Goal: Task Accomplishment & Management: Use online tool/utility

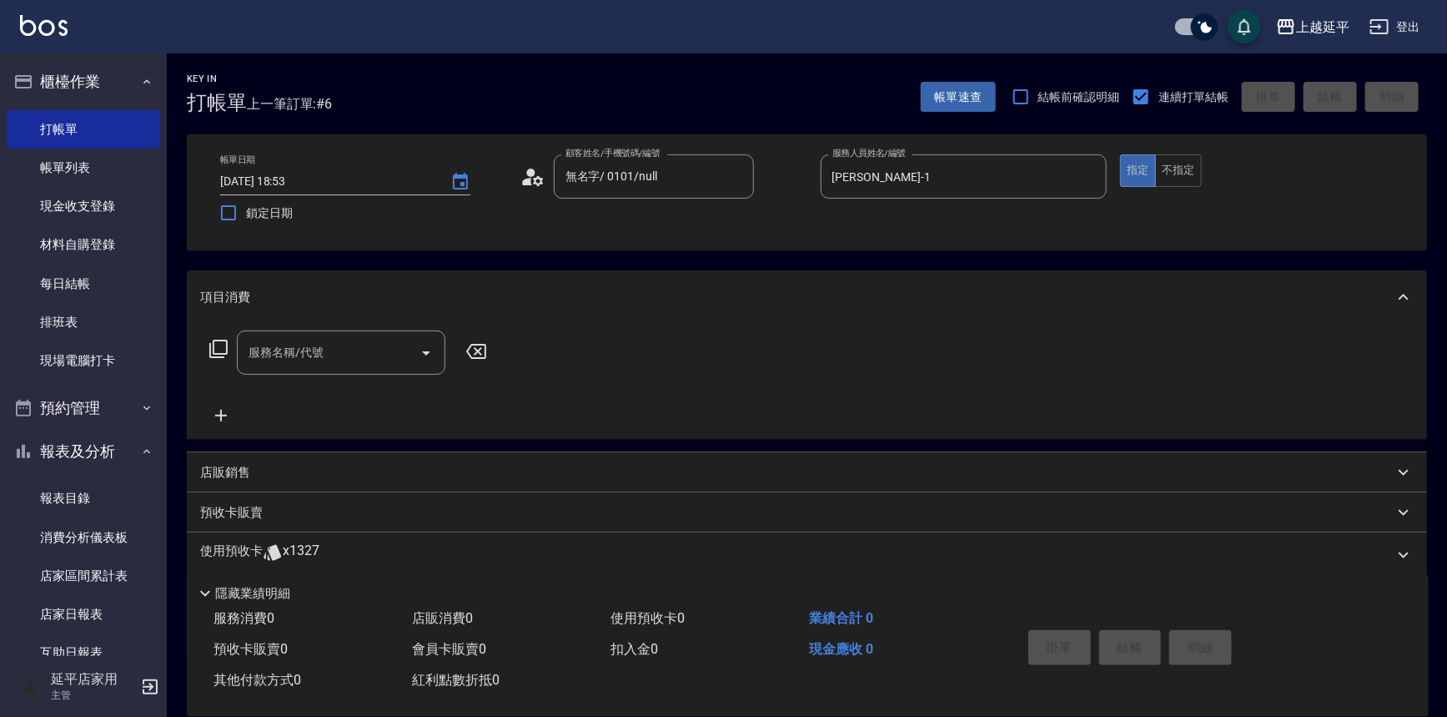
click at [425, 350] on icon "Open" at bounding box center [426, 353] width 20 height 20
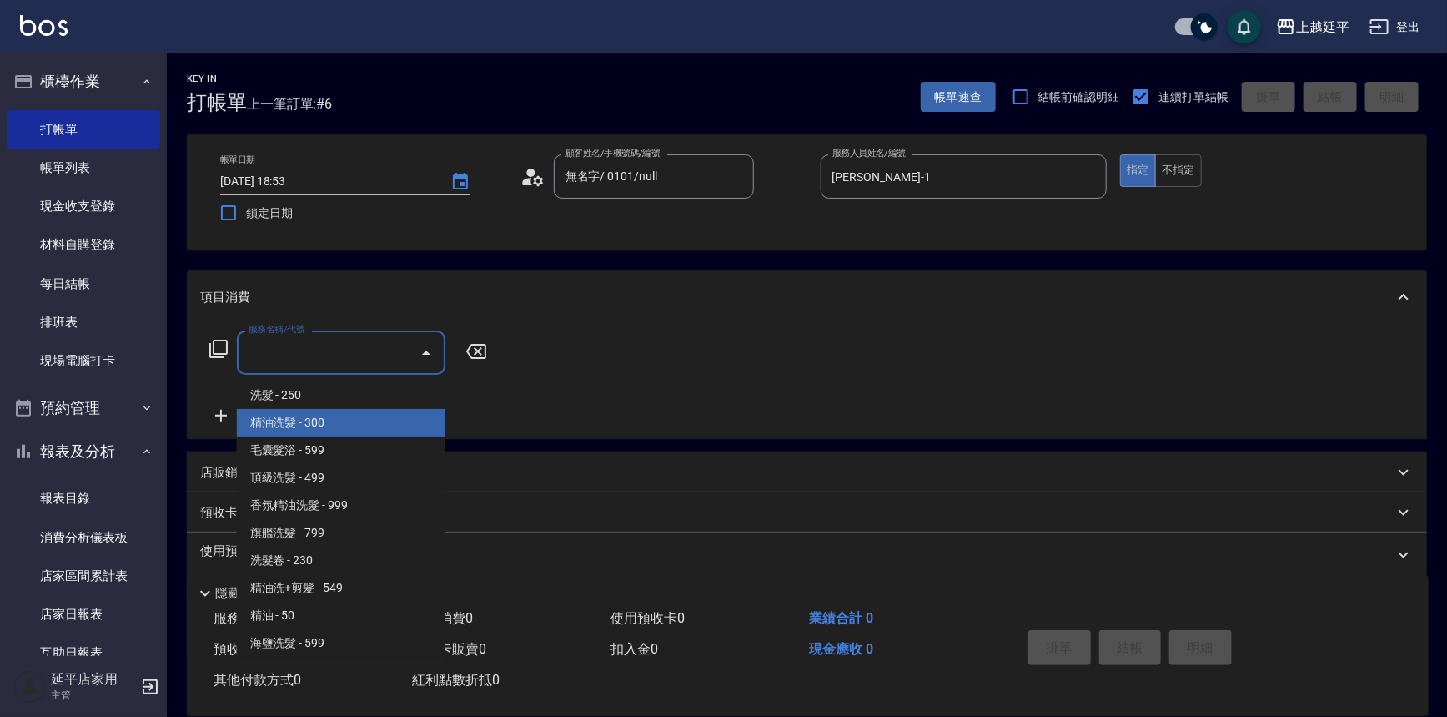
click at [385, 414] on span "精油洗髮 - 300" at bounding box center [341, 423] width 209 height 28
type input "精油洗髮(102)"
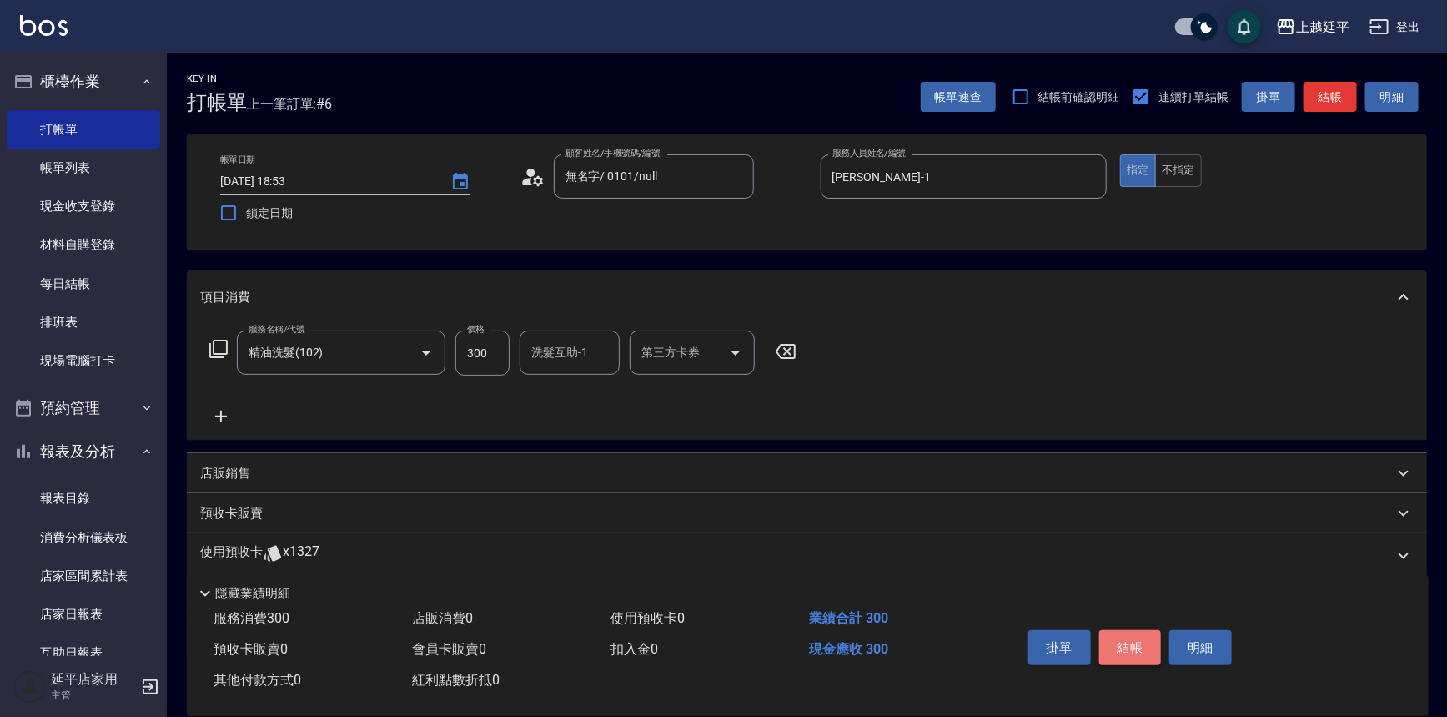
click at [1139, 647] on button "結帳" at bounding box center [1131, 647] width 63 height 35
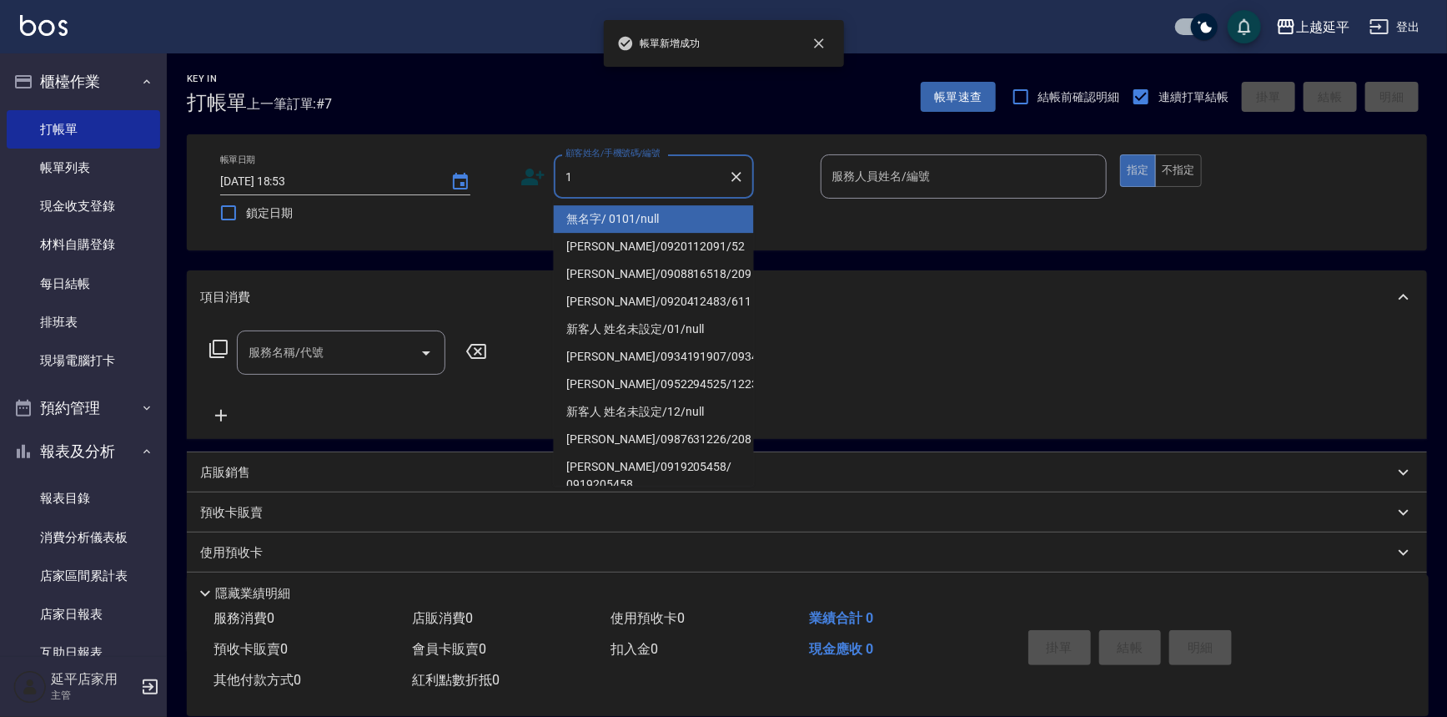
click at [620, 218] on li "無名字/ 0101/null" at bounding box center [654, 219] width 200 height 28
type input "無名字/ 0101/null"
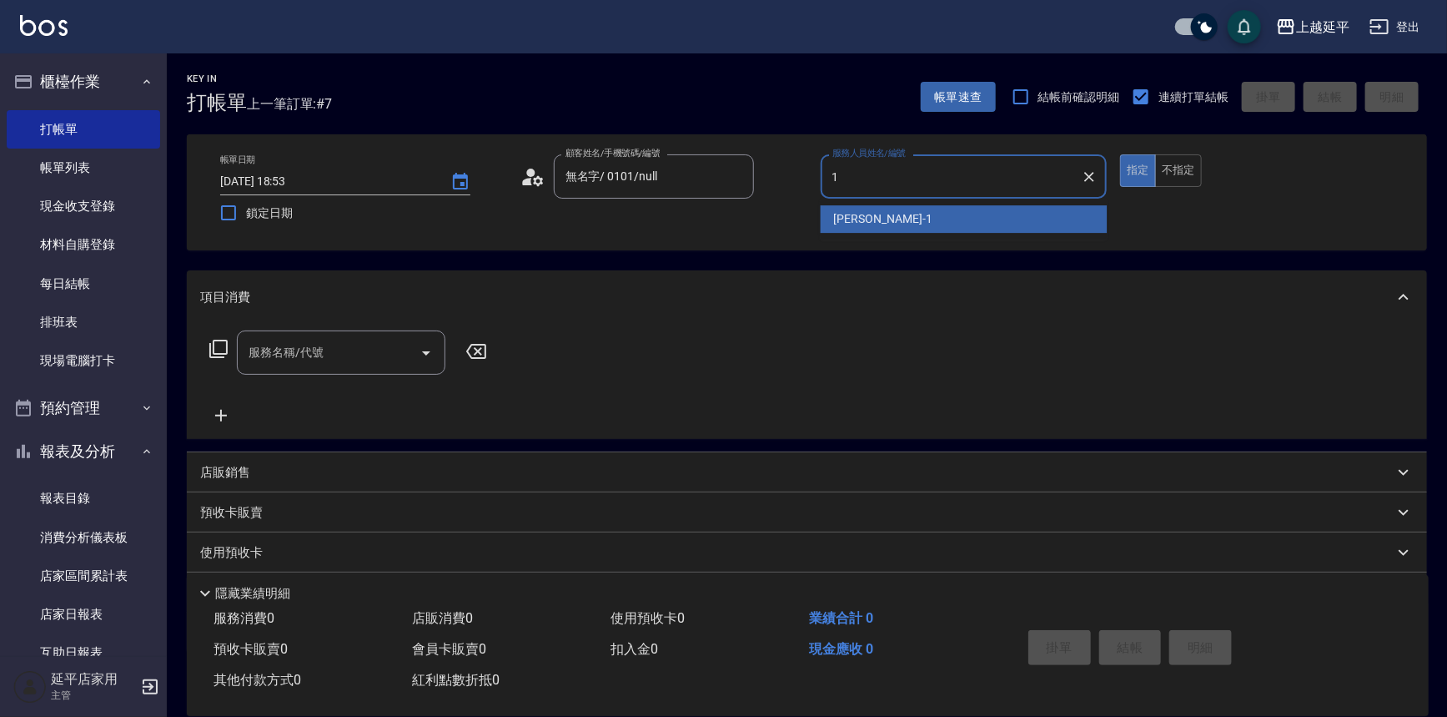
click at [842, 221] on span "[PERSON_NAME]-1" at bounding box center [883, 219] width 98 height 18
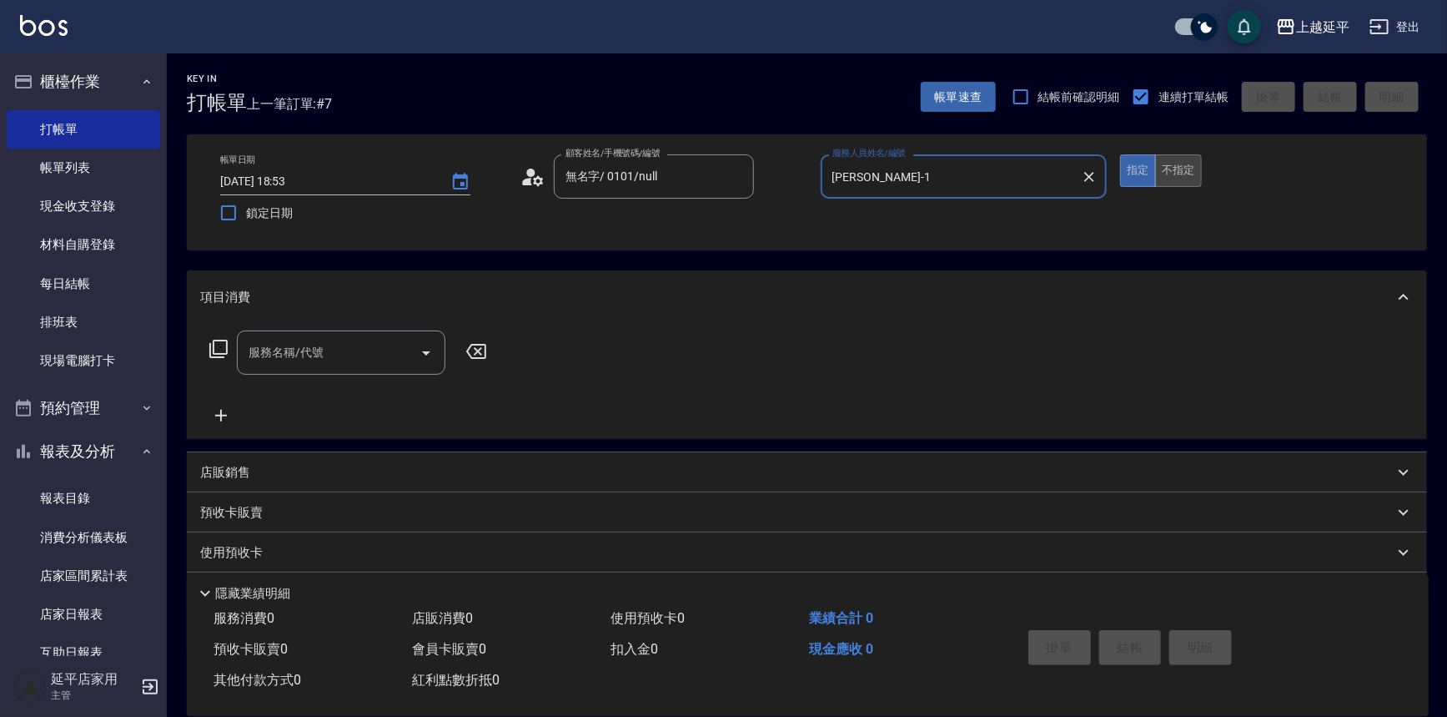
type input "[PERSON_NAME]-1"
click at [1167, 178] on button "不指定" at bounding box center [1178, 170] width 47 height 33
click at [425, 355] on icon "Open" at bounding box center [426, 353] width 8 height 4
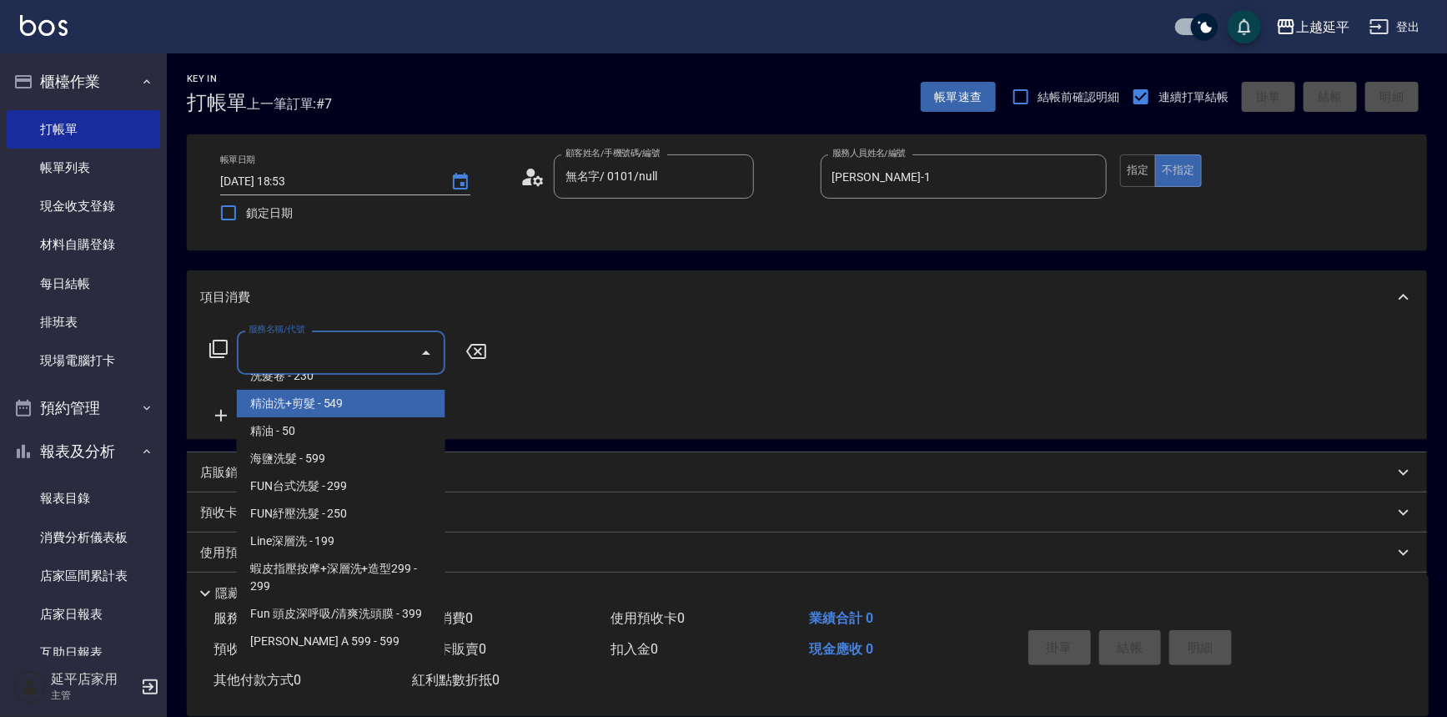
scroll to position [379, 0]
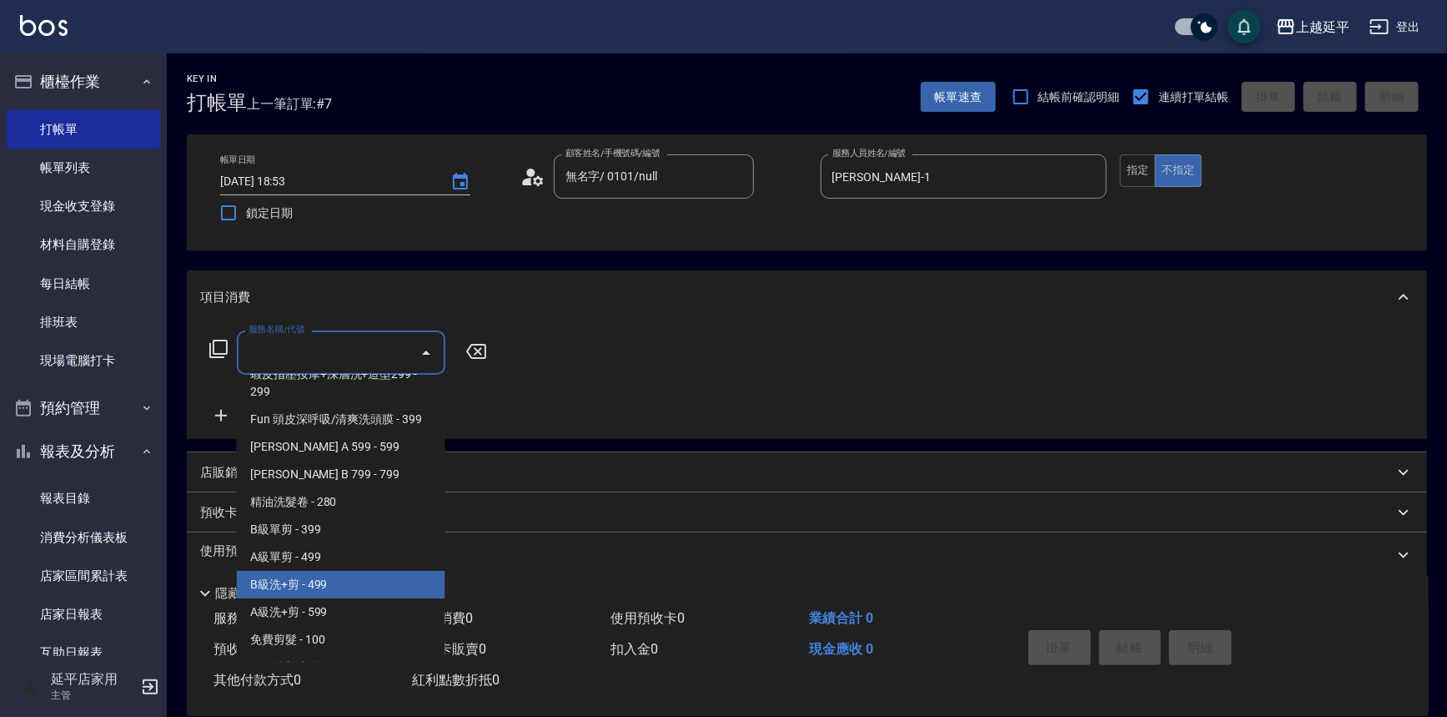
click at [322, 576] on span "B級洗+剪 - 499" at bounding box center [341, 585] width 209 height 28
type input "B級洗+剪(203)"
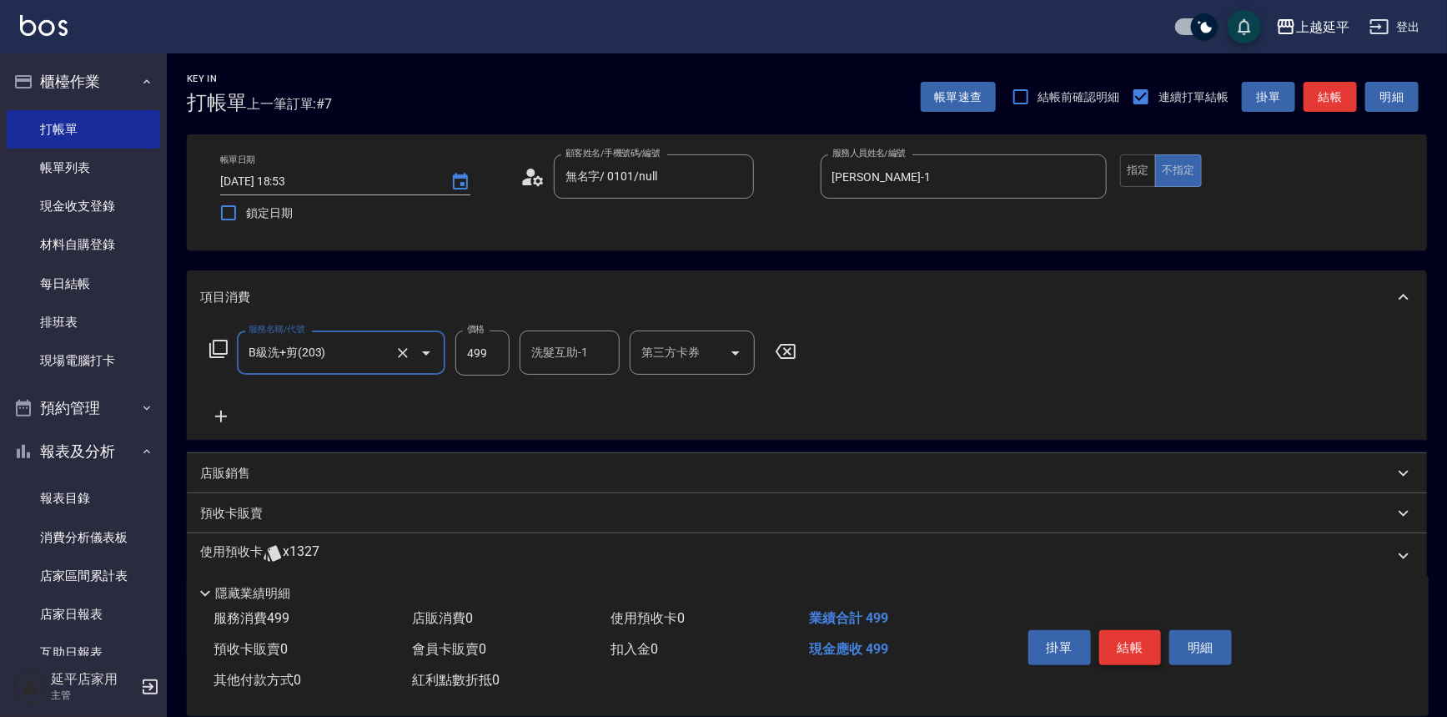
click at [1130, 642] on button "結帳" at bounding box center [1131, 647] width 63 height 35
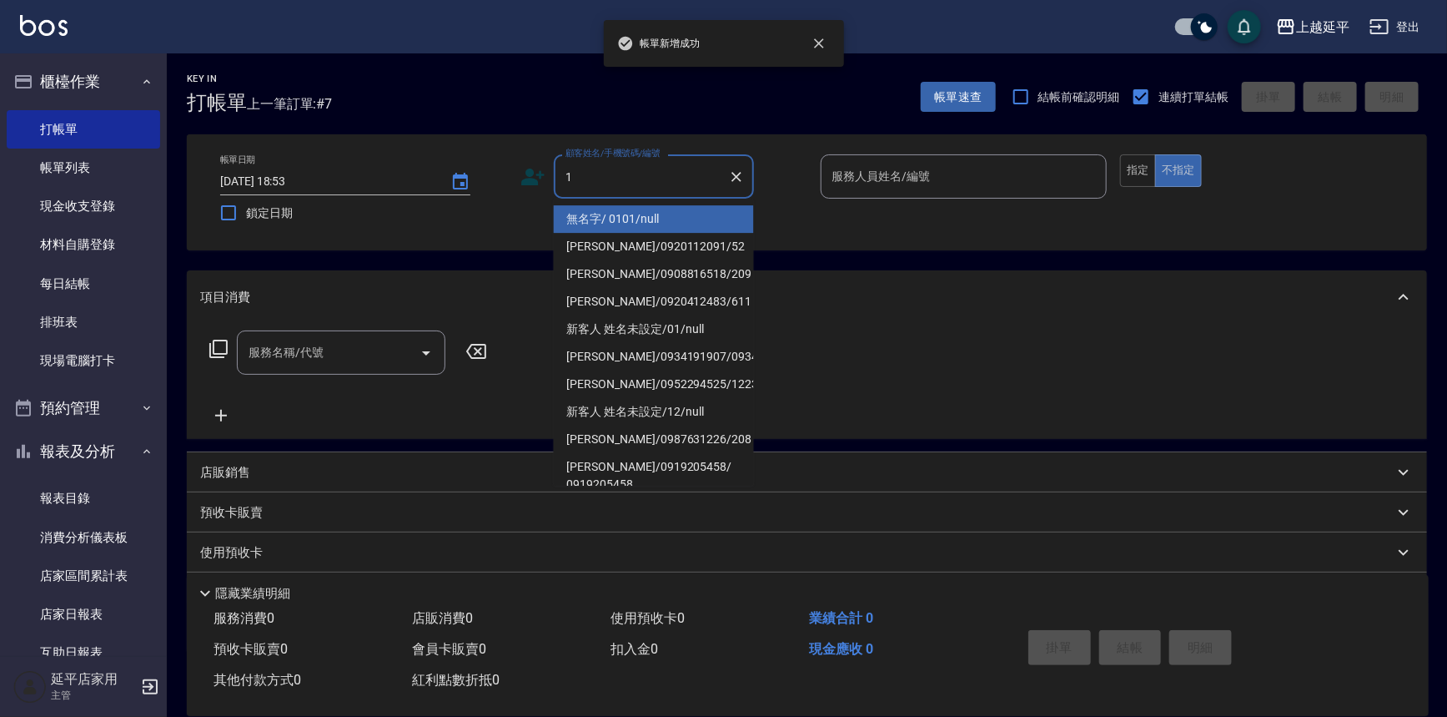
click at [587, 214] on li "無名字/ 0101/null" at bounding box center [654, 219] width 200 height 28
type input "無名字/ 0101/null"
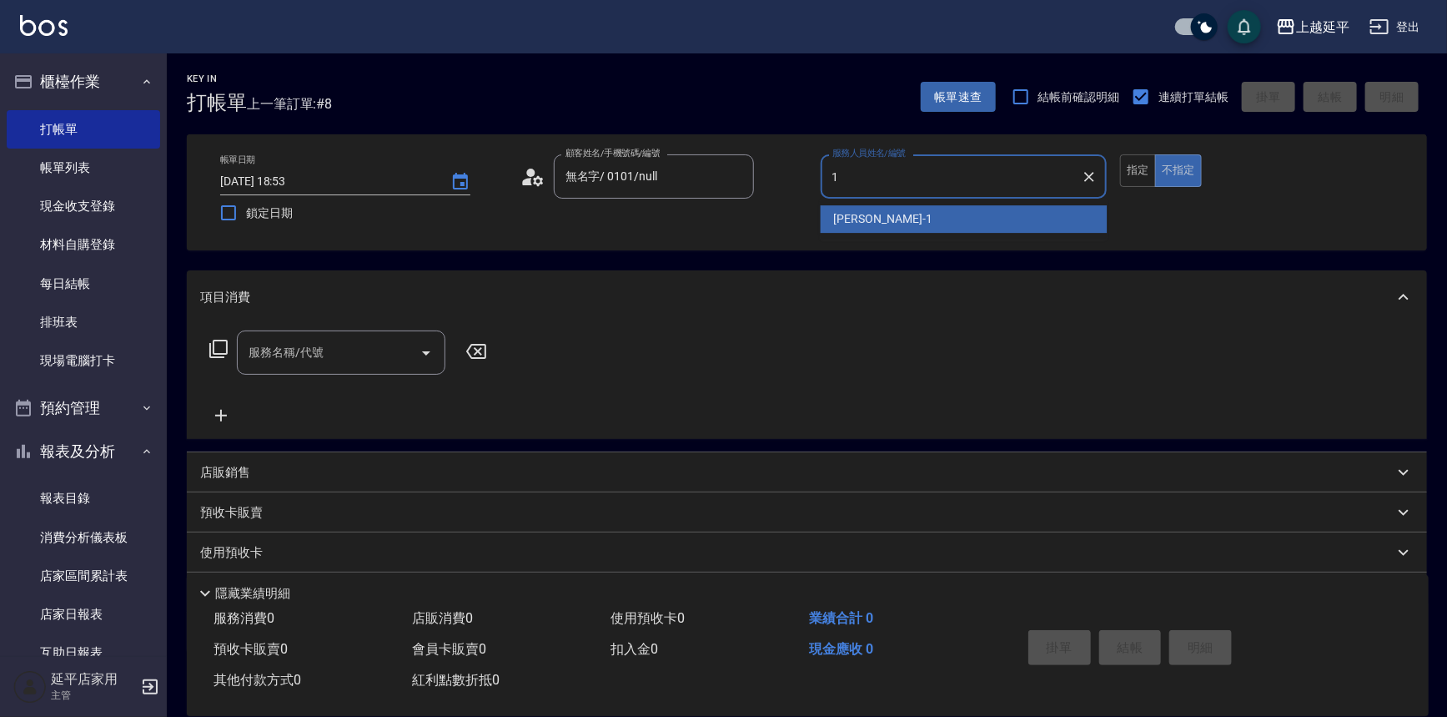
click at [842, 215] on span "[PERSON_NAME]-1" at bounding box center [883, 219] width 98 height 18
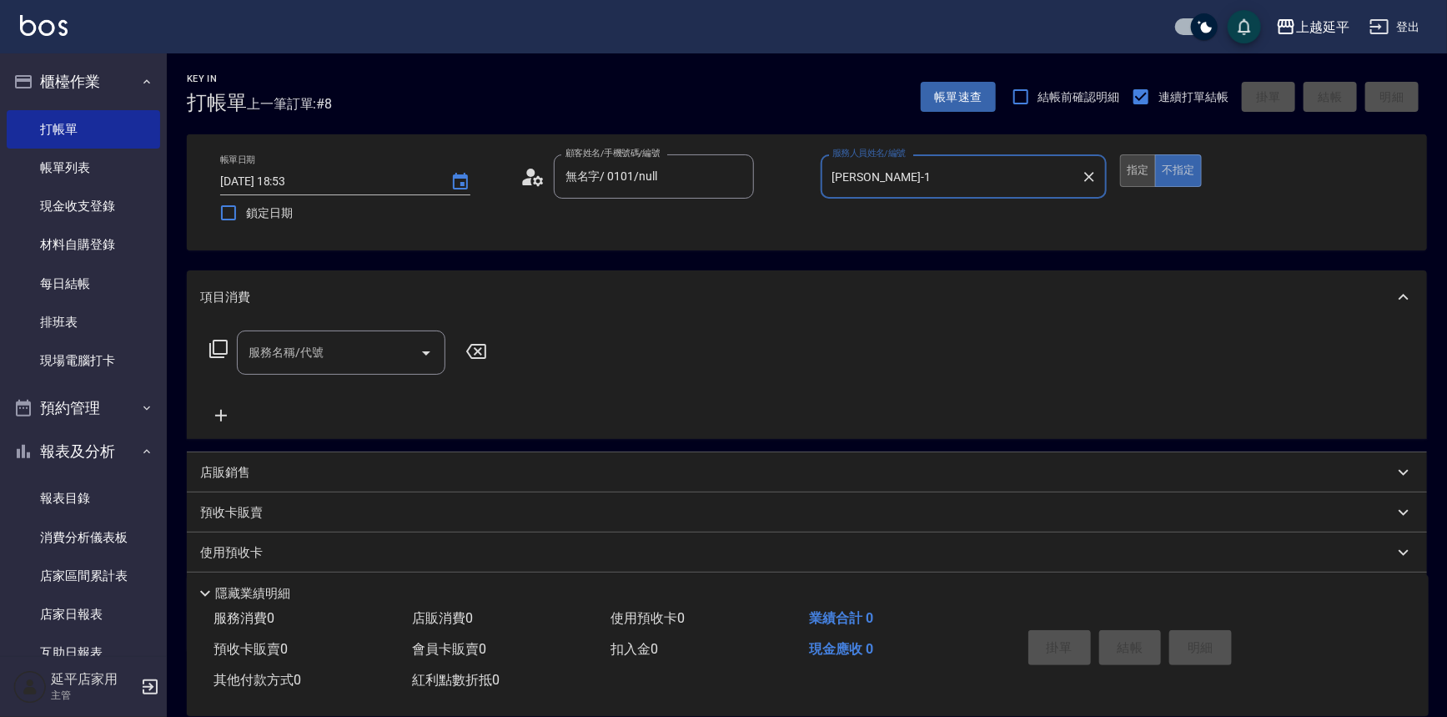
type input "[PERSON_NAME]-1"
click at [1136, 176] on button "指定" at bounding box center [1138, 170] width 36 height 33
click at [431, 350] on icon "Open" at bounding box center [426, 353] width 20 height 20
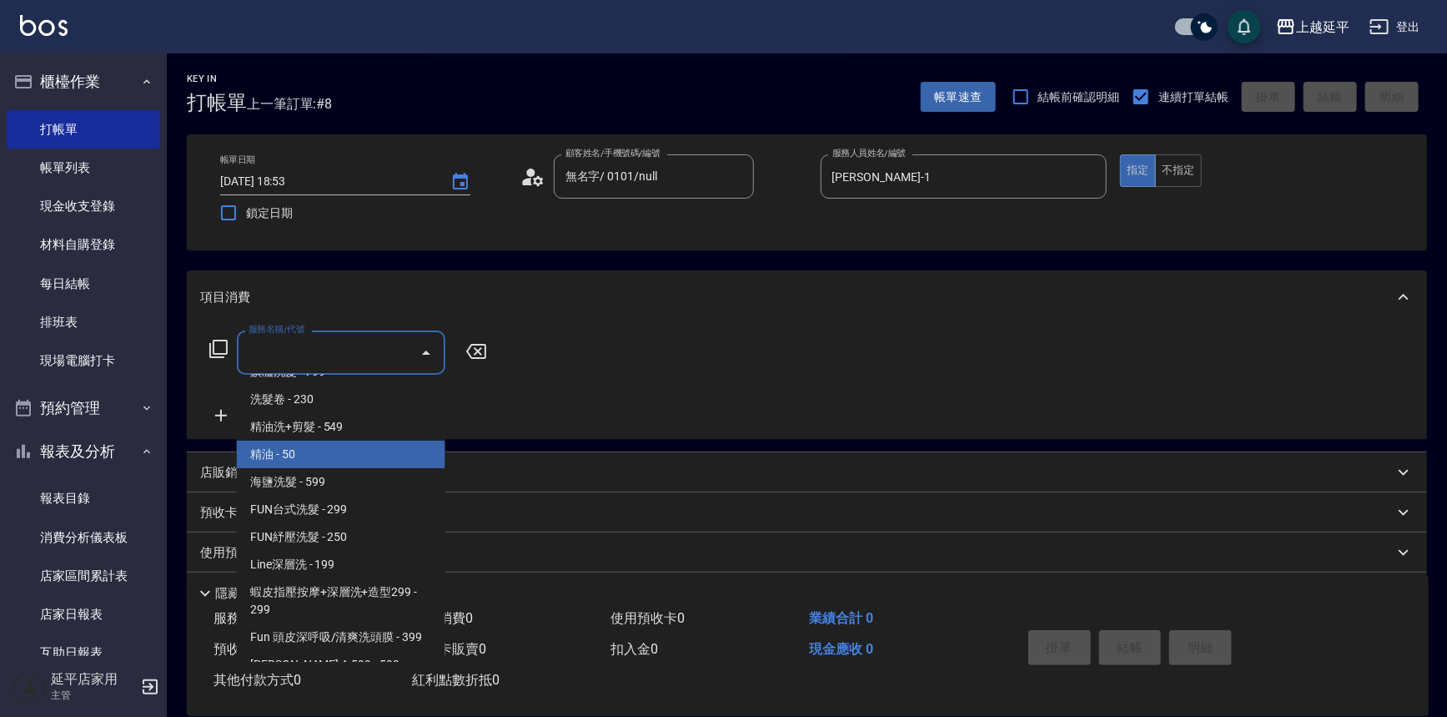
scroll to position [303, 0]
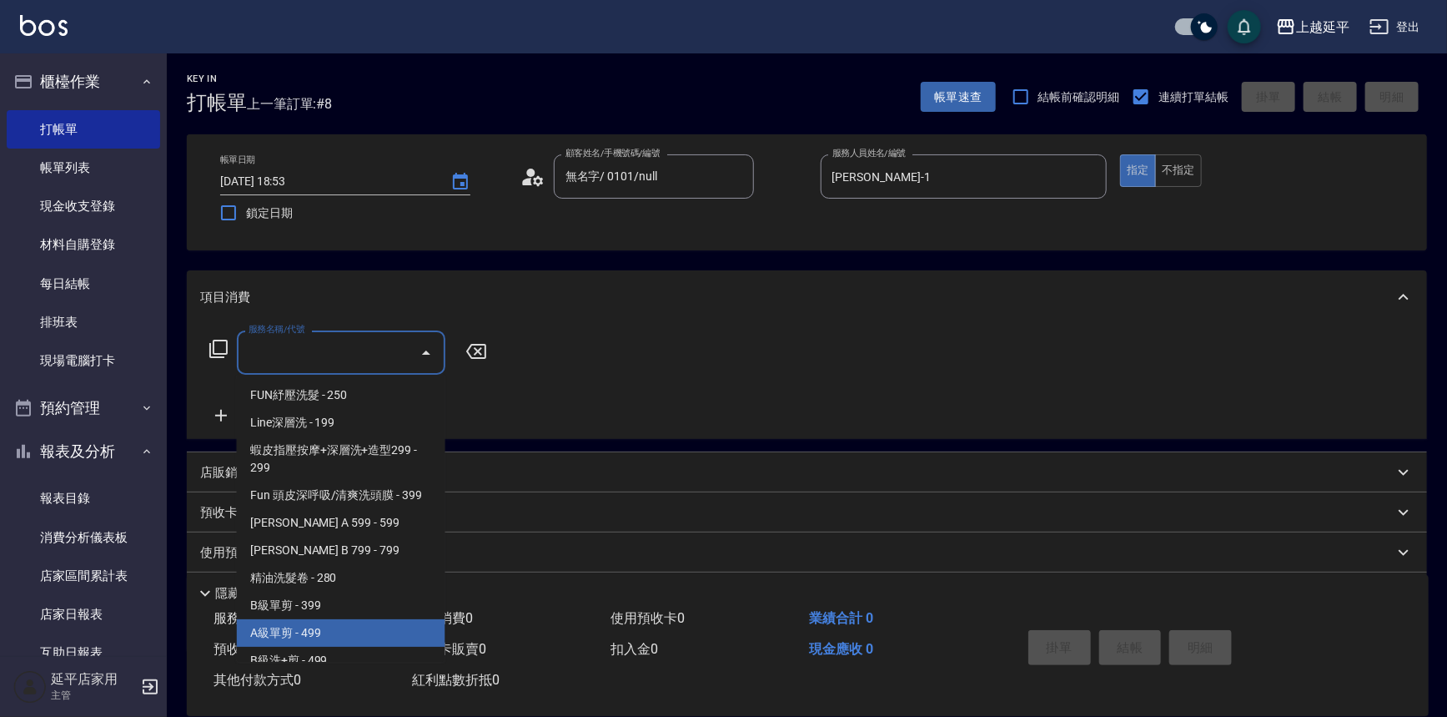
click at [299, 638] on span "A級單剪 - 499" at bounding box center [341, 633] width 209 height 28
type input "A級單剪(202)"
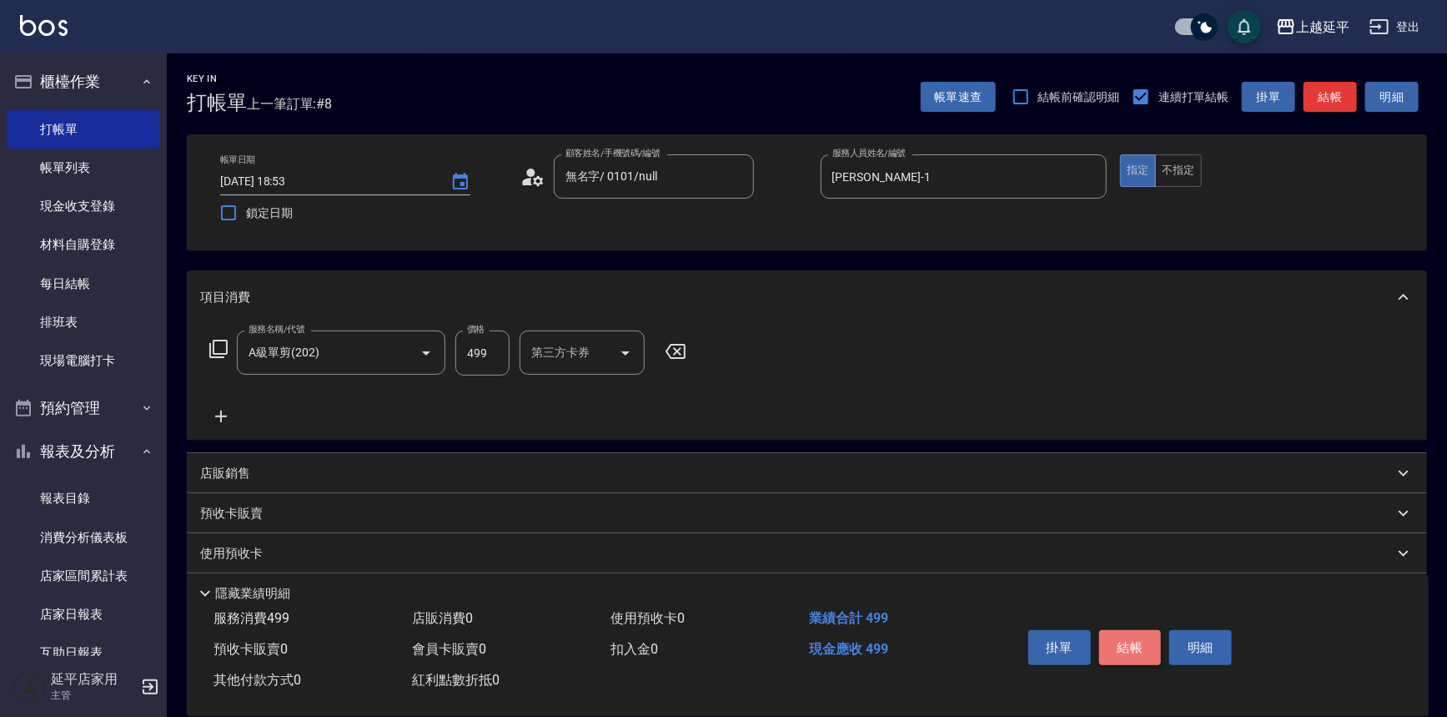
click at [1125, 647] on button "結帳" at bounding box center [1131, 647] width 63 height 35
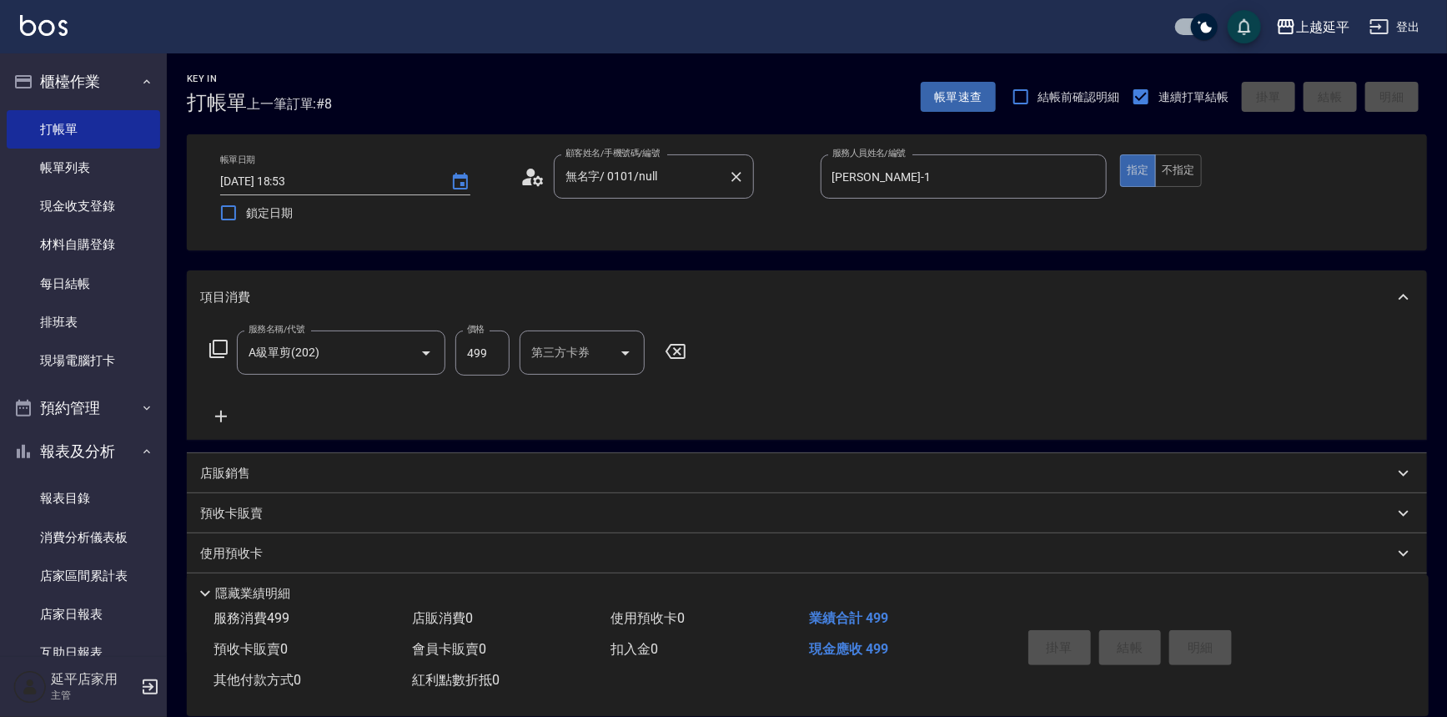
type input "[DATE] 18:54"
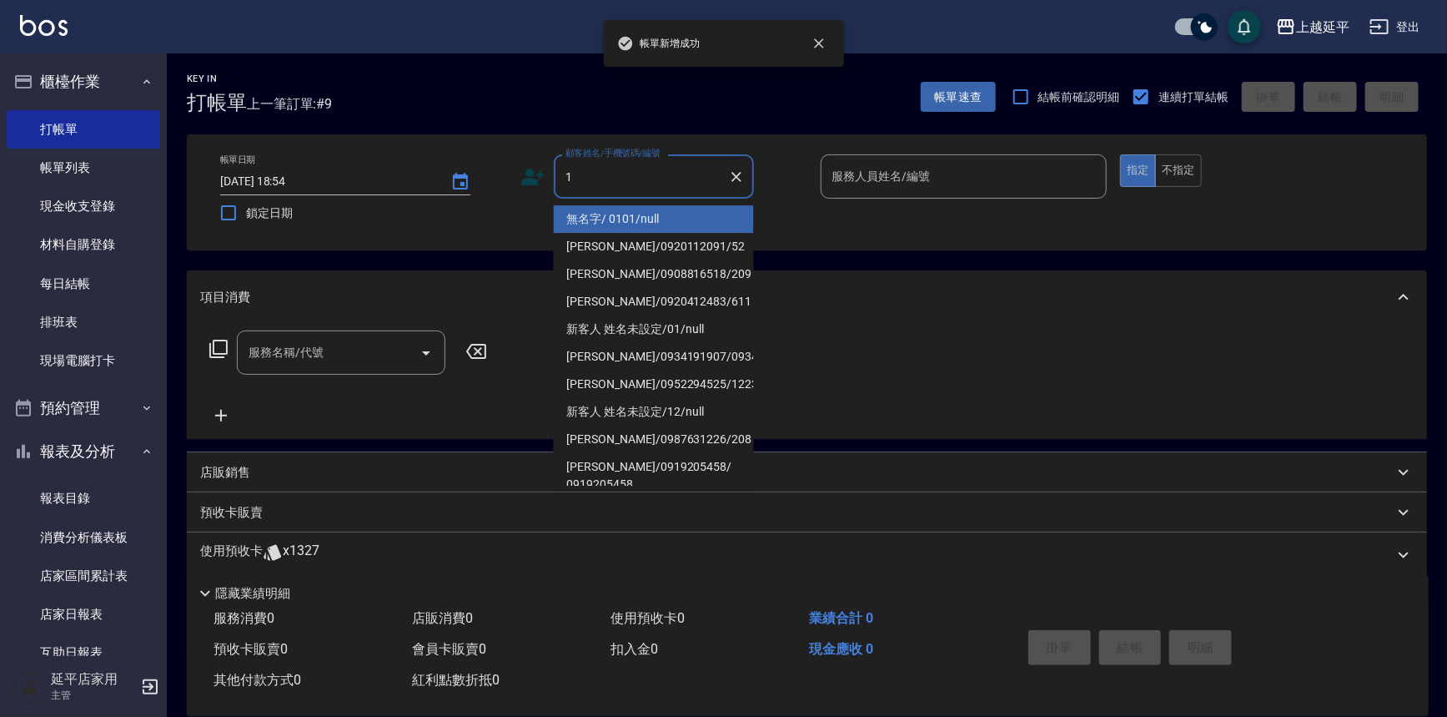
click at [612, 219] on li "無名字/ 0101/null" at bounding box center [654, 219] width 200 height 28
type input "無名字/ 0101/null"
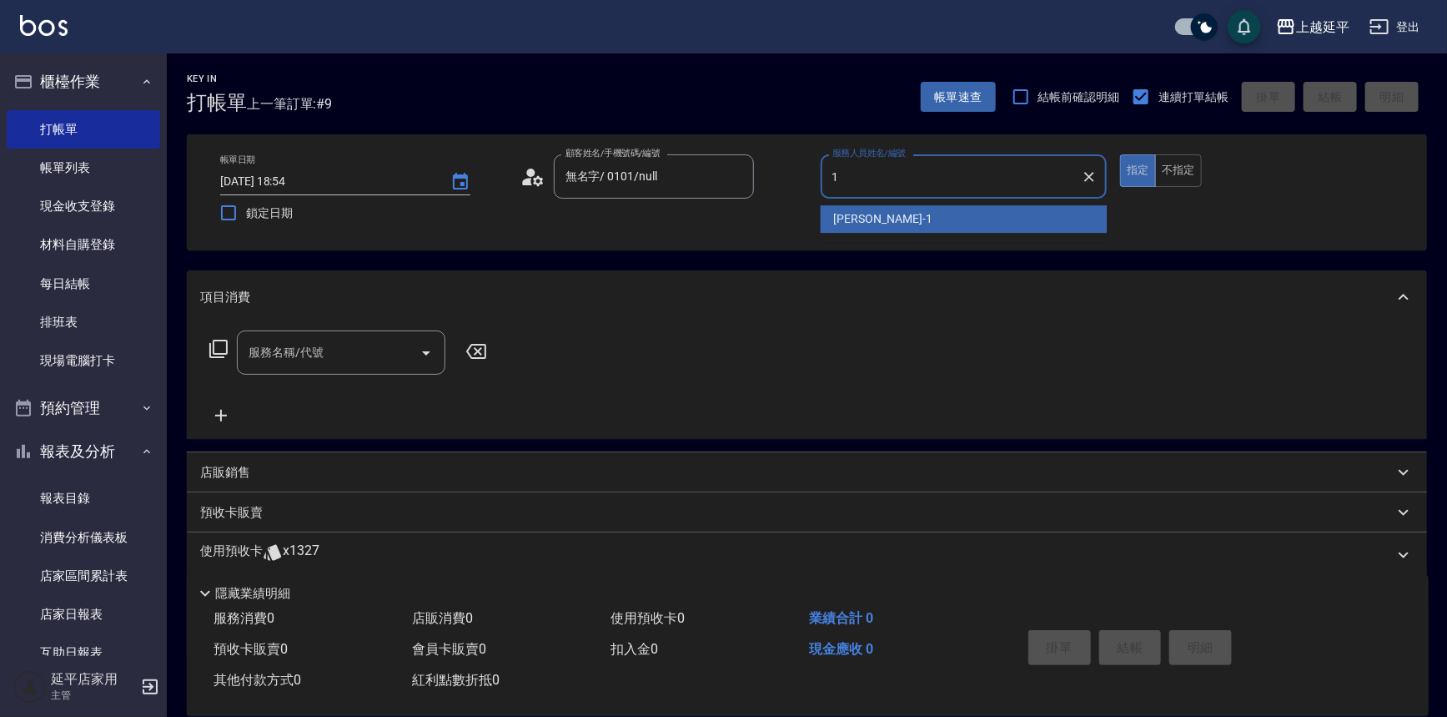
click at [842, 212] on span "[PERSON_NAME]-1" at bounding box center [883, 219] width 98 height 18
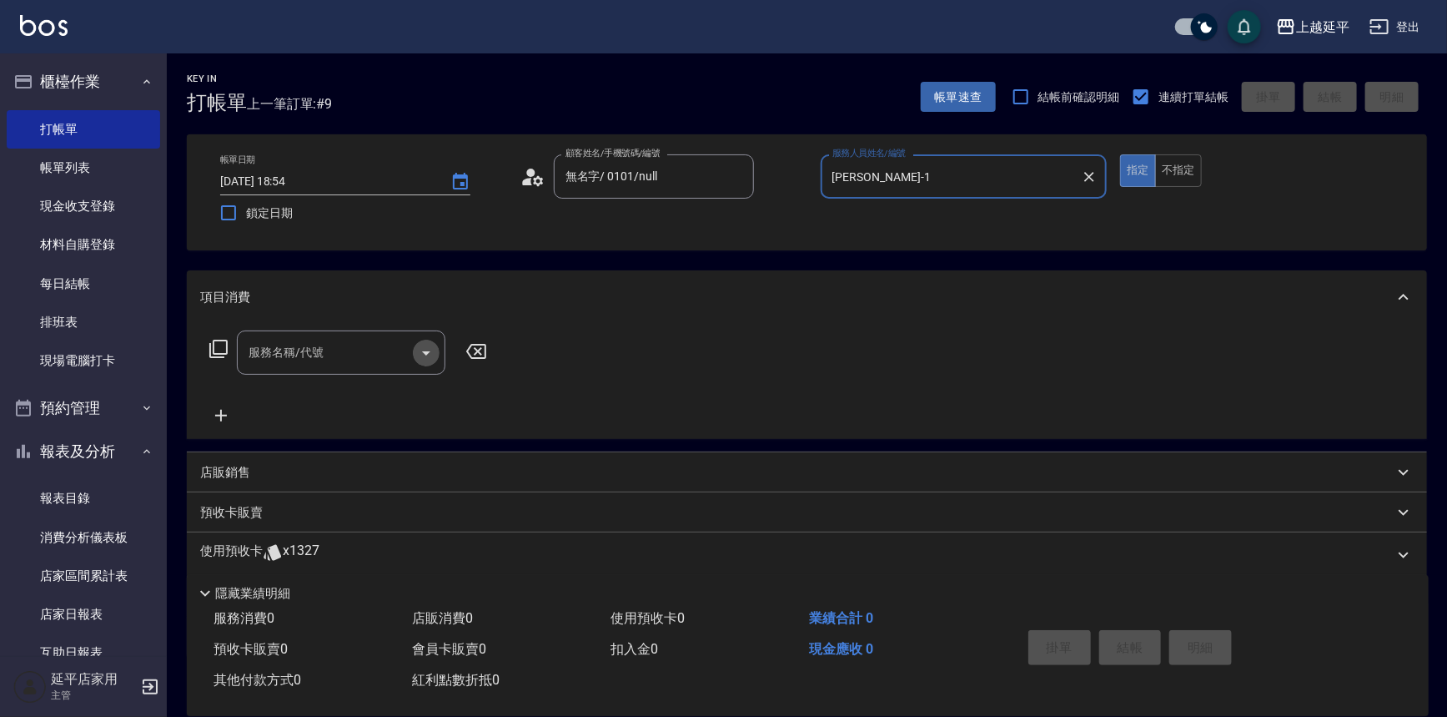
click at [434, 358] on icon "Open" at bounding box center [426, 353] width 20 height 20
type input "[PERSON_NAME]-1"
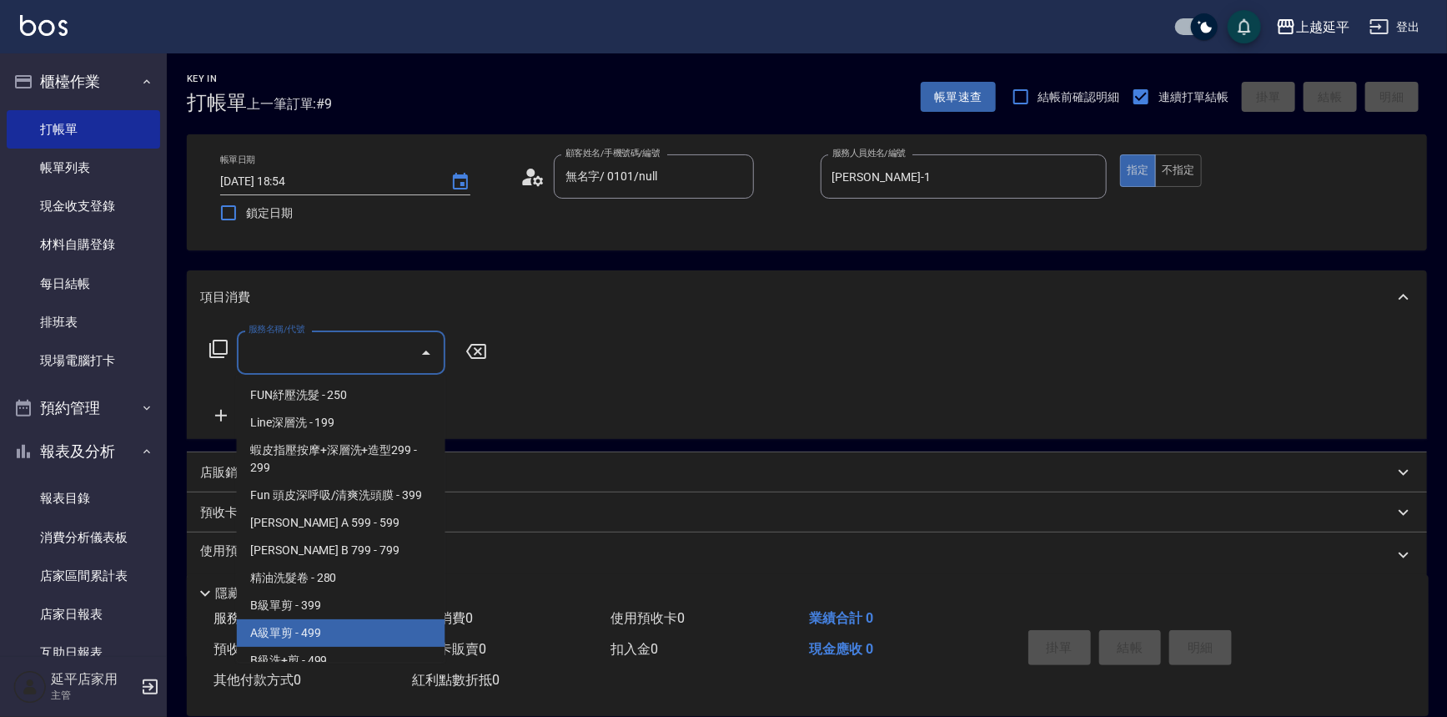
click at [316, 622] on span "A級單剪 - 499" at bounding box center [341, 633] width 209 height 28
type input "A級單剪(202)"
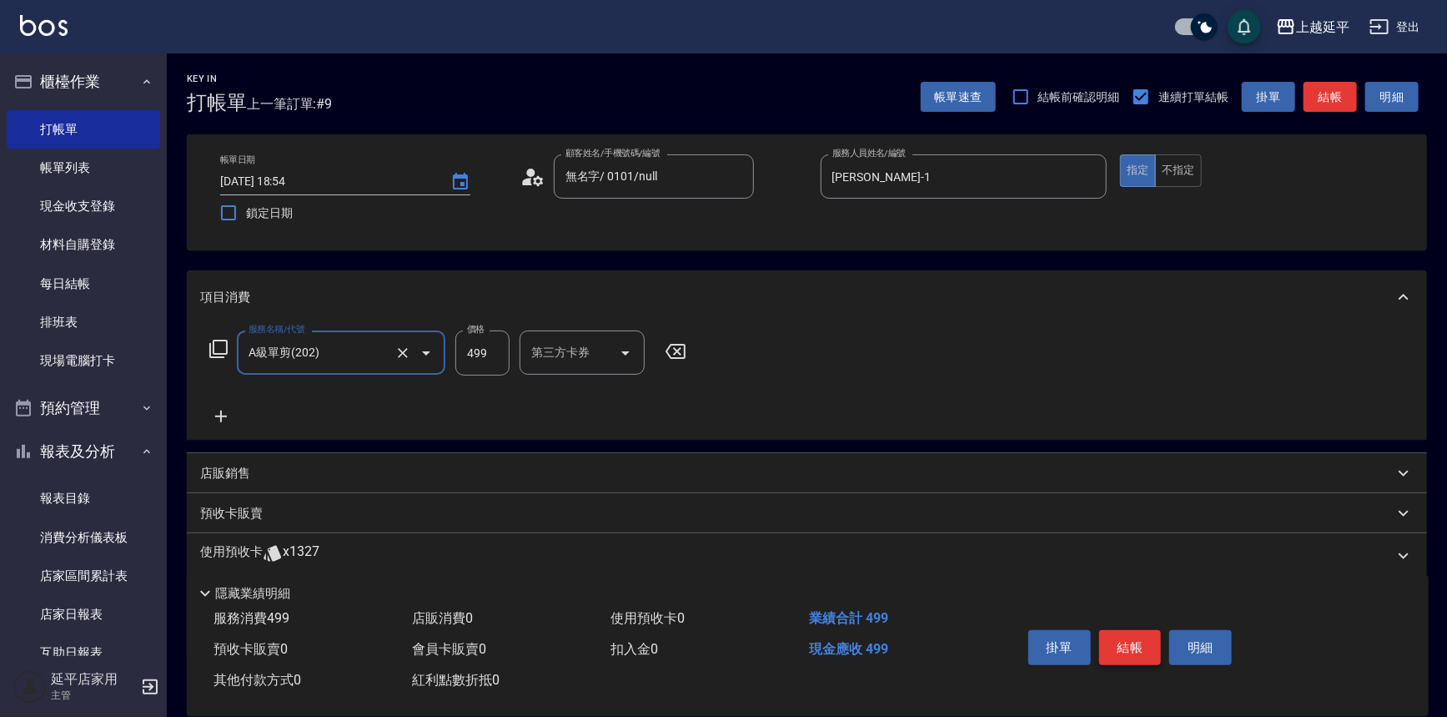
click at [1119, 642] on button "結帳" at bounding box center [1131, 647] width 63 height 35
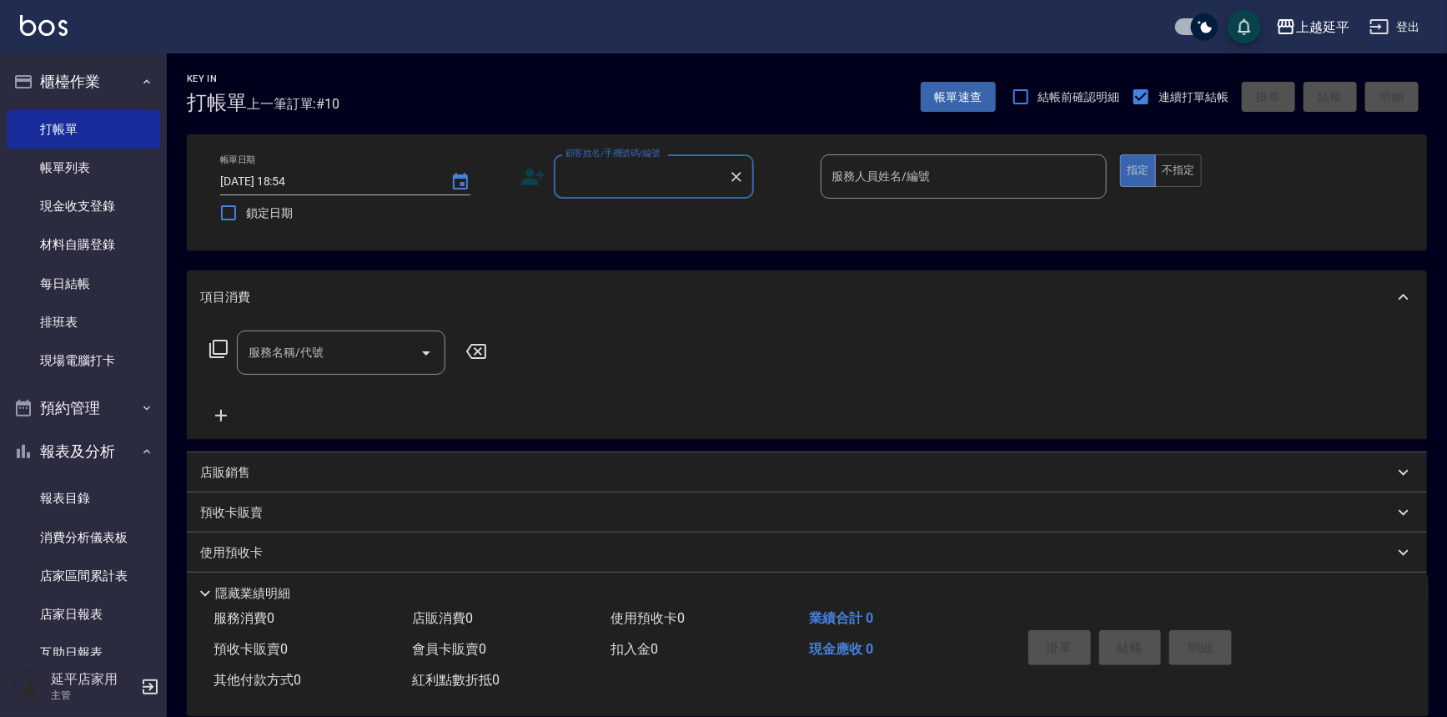
click at [1043, 471] on div "項目消費 服務名稱/代號 服務名稱/代號 店販銷售 服務人員姓名/編號 服務人員姓名/編號 商品代號/名稱 商品代號/名稱 預收卡販賣 卡券名稱/代號 卡券名…" at bounding box center [807, 461] width 1241 height 382
click at [972, 425] on div "服務名稱/代號 服務名稱/代號" at bounding box center [807, 381] width 1241 height 115
drag, startPoint x: 964, startPoint y: 411, endPoint x: 931, endPoint y: 395, distance: 36.2
click at [943, 400] on div "服務名稱/代號 服務名稱/代號" at bounding box center [807, 381] width 1241 height 115
drag, startPoint x: 901, startPoint y: 245, endPoint x: 910, endPoint y: 243, distance: 9.5
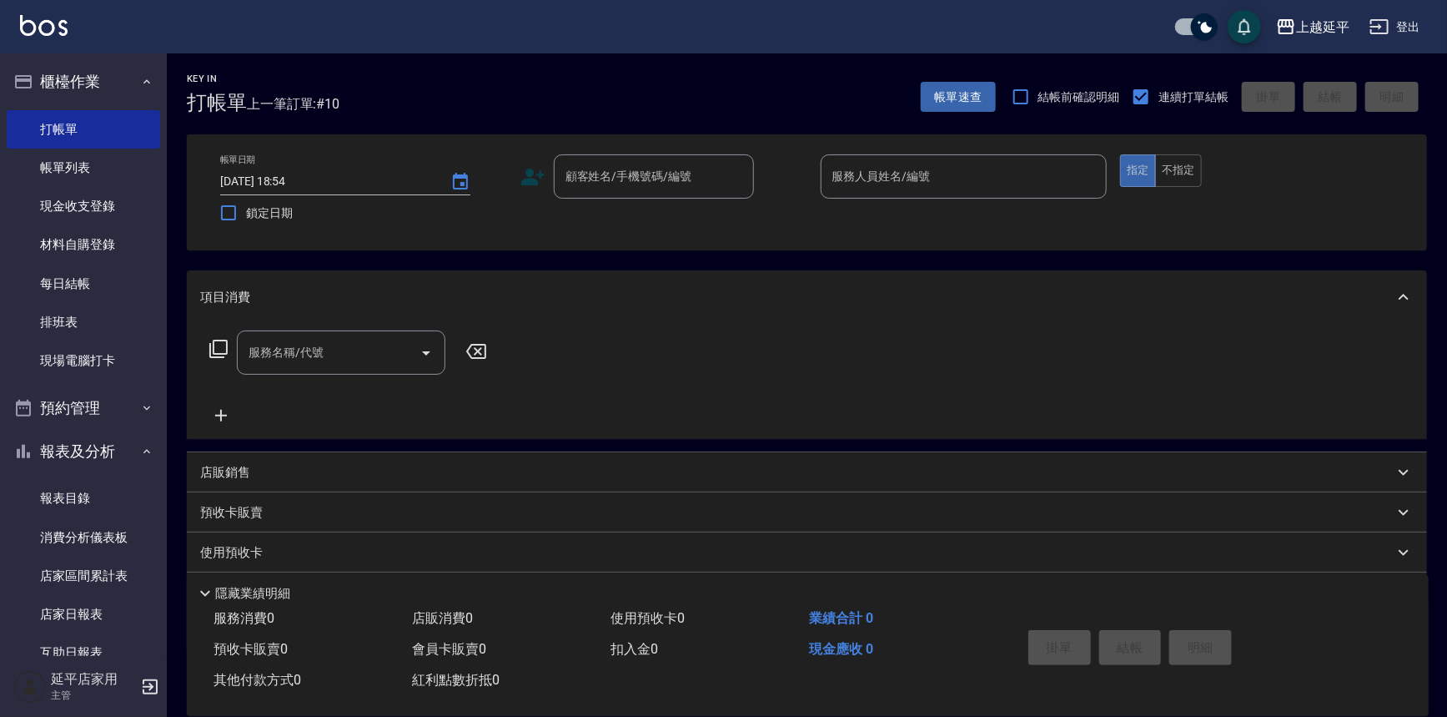
click at [904, 244] on div "帳單日期 [DATE] 18:54 鎖定日期 顧客姓名/手機號碼/編號 顧客姓名/手機號碼/編號 服務人員姓名/編號 服務人員姓名/編號 指定 不指定" at bounding box center [807, 192] width 1241 height 116
click at [910, 243] on div "帳單日期 [DATE] 18:54 鎖定日期 顧客姓名/手機號碼/編號 顧客姓名/手機號碼/編號 服務人員姓名/編號 服務人員姓名/編號 指定 不指定" at bounding box center [807, 192] width 1241 height 116
click at [914, 244] on div "帳單日期 [DATE] 18:54 鎖定日期 顧客姓名/手機號碼/編號 顧客姓名/手機號碼/編號 服務人員姓名/編號 服務人員姓名/編號 指定 不指定" at bounding box center [807, 192] width 1241 height 116
drag, startPoint x: 919, startPoint y: 242, endPoint x: 929, endPoint y: 229, distance: 15.5
click at [929, 229] on div "帳單日期 [DATE] 18:54 鎖定日期 顧客姓名/手機號碼/編號 顧客姓名/手機號碼/編號 服務人員姓名/編號 服務人員姓名/編號 指定 不指定" at bounding box center [807, 192] width 1200 height 76
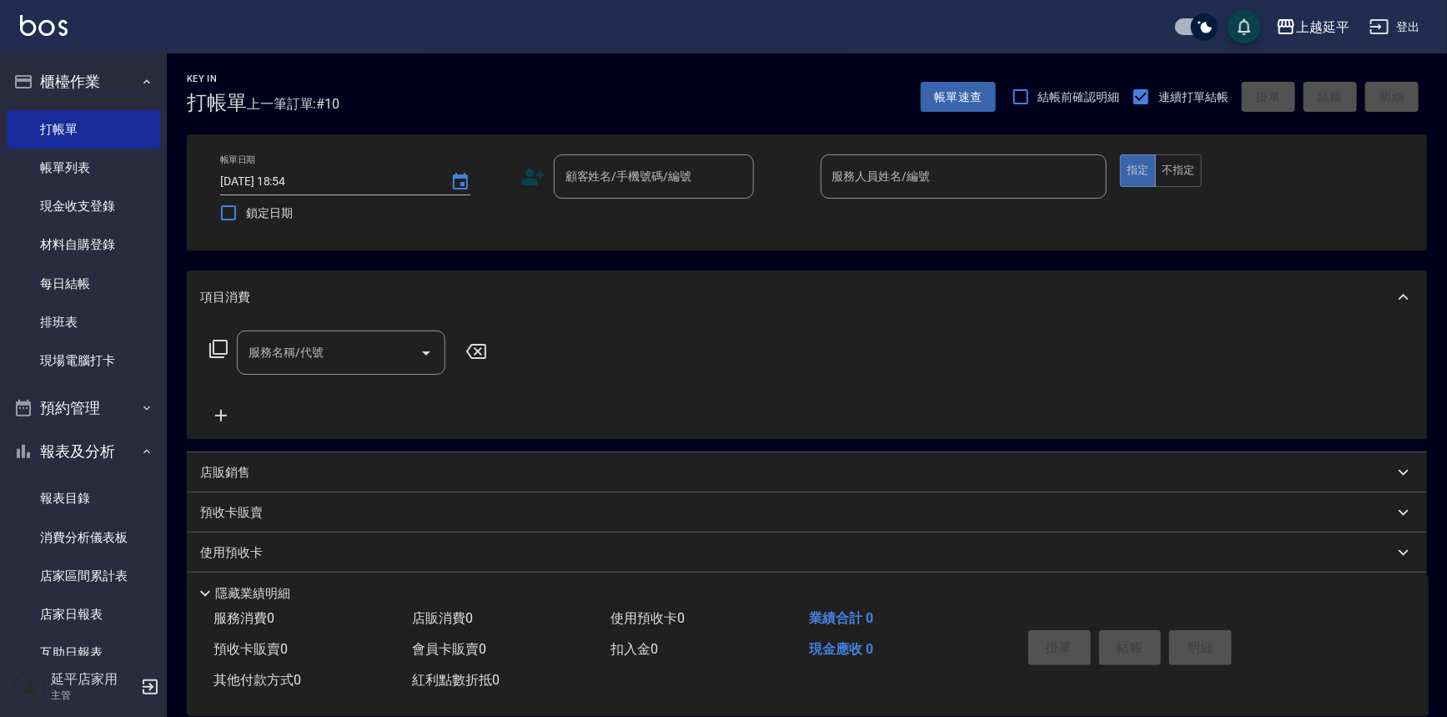
click at [929, 229] on div "帳單日期 [DATE] 18:54 鎖定日期 顧客姓名/手機號碼/編號 顧客姓名/手機號碼/編號 服務人員姓名/編號 服務人員姓名/編號 指定 不指定" at bounding box center [807, 192] width 1200 height 76
click at [929, 220] on div "帳單日期 [DATE] 18:54 鎖定日期 顧客姓名/手機號碼/編號 顧客姓名/手機號碼/編號 服務人員姓名/編號 服務人員姓名/編號 指定 不指定" at bounding box center [807, 192] width 1200 height 76
click at [667, 184] on input "顧客姓名/手機號碼/編號" at bounding box center [641, 176] width 160 height 29
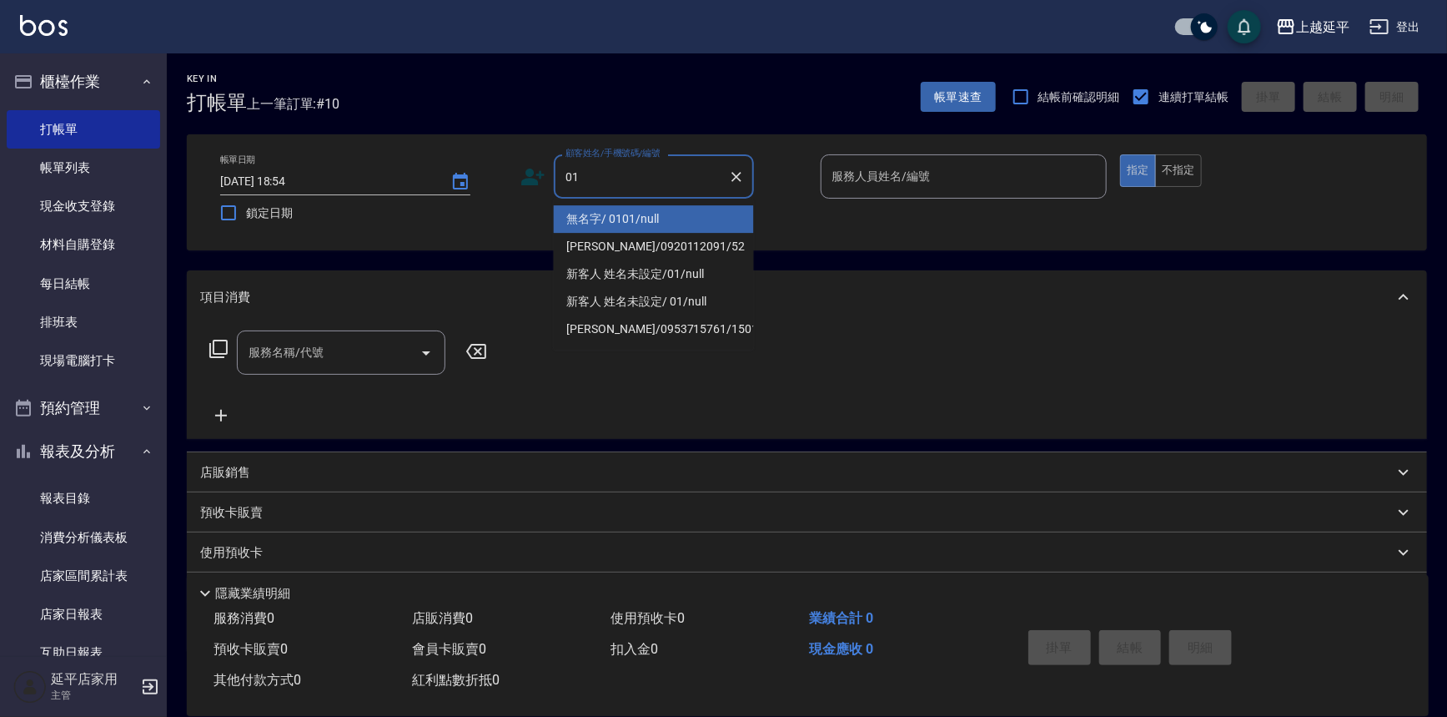
click at [659, 221] on li "無名字/ 0101/null" at bounding box center [654, 219] width 200 height 28
type input "無名字/ 0101/null"
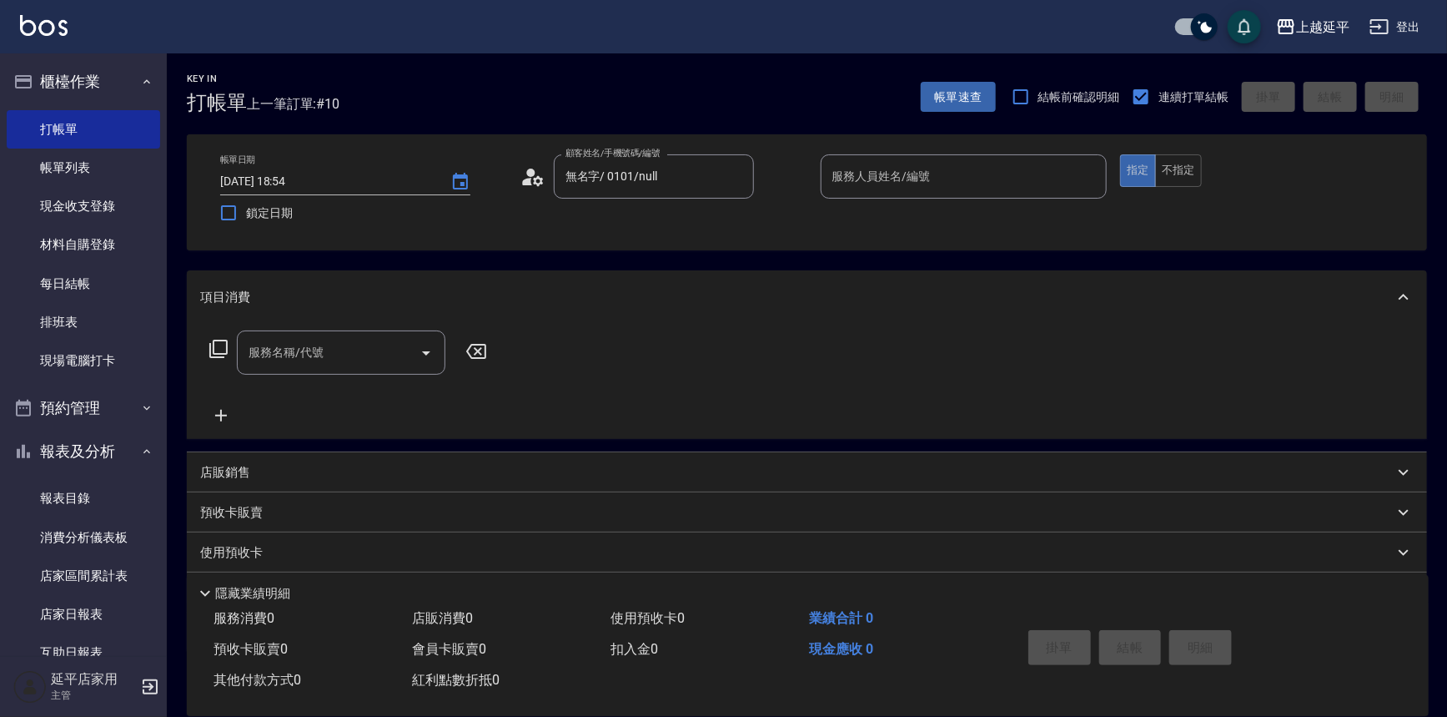
click at [818, 177] on div "帳單日期 [DATE] 18:54 鎖定日期 顧客姓名/手機號碼/編號 無名字/ 0101/null 顧客姓名/手機號碼/編號 服務人員姓名/編號 服務人員姓…" at bounding box center [807, 192] width 1200 height 76
click at [869, 173] on div "服務人員姓名/編號 服務人員姓名/編號" at bounding box center [964, 176] width 287 height 44
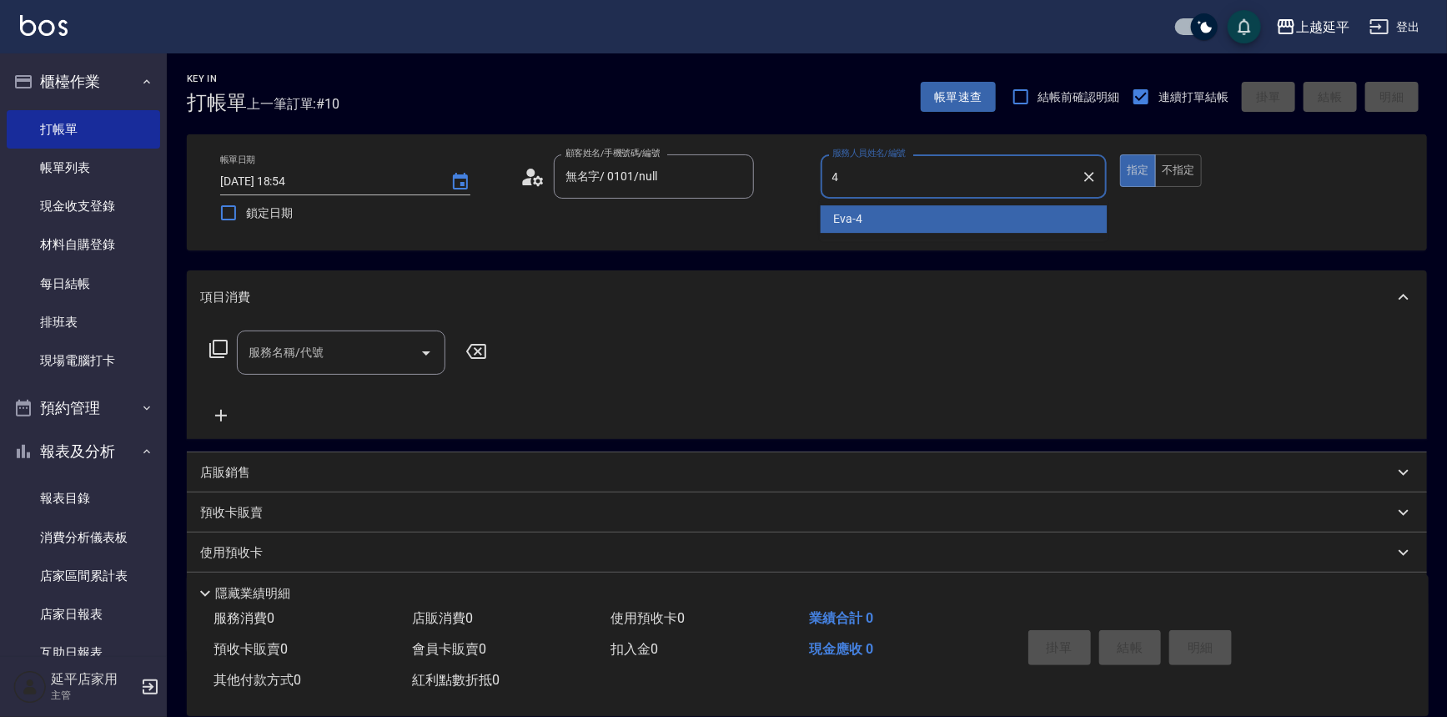
click at [873, 215] on div "[PERSON_NAME] -4" at bounding box center [964, 219] width 287 height 28
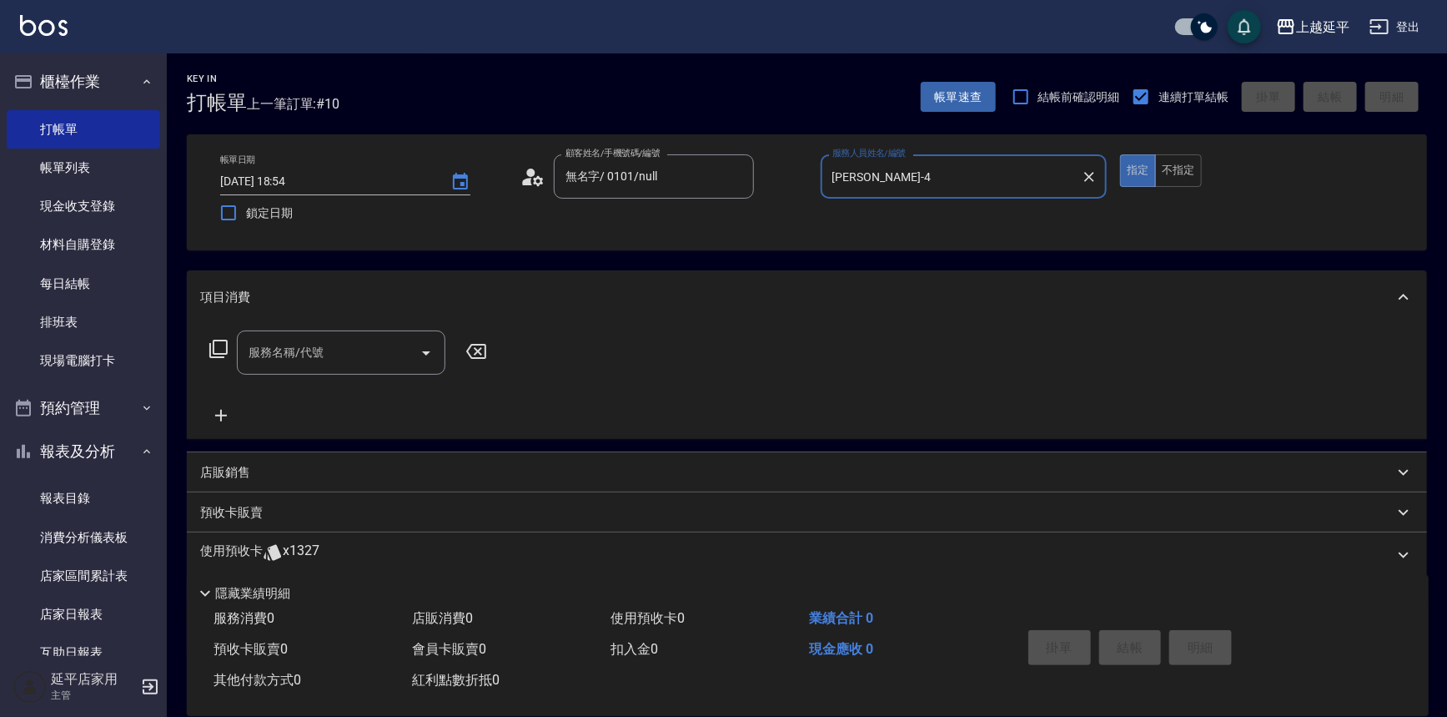
type input "[PERSON_NAME]-4"
click at [371, 343] on input "服務名稱/代號" at bounding box center [328, 352] width 169 height 29
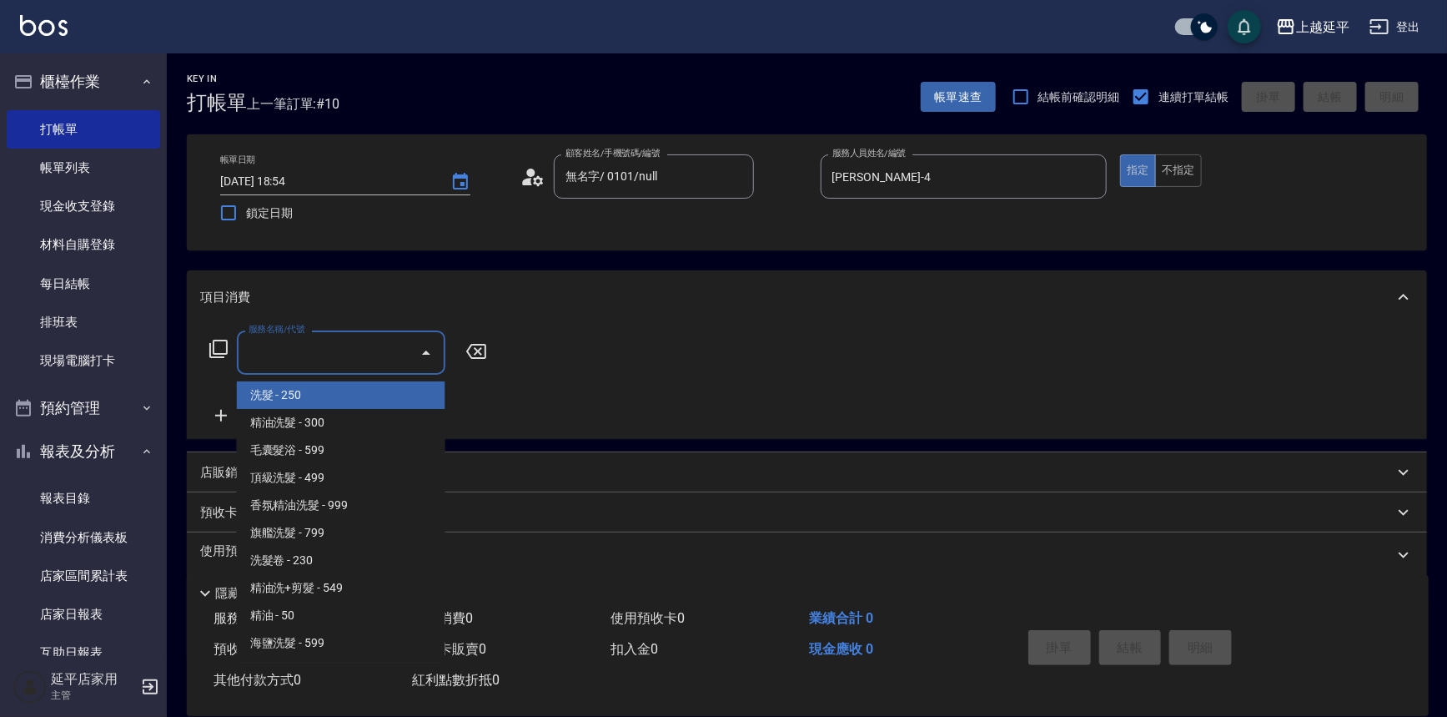
click at [380, 338] on input "服務名稱/代號" at bounding box center [328, 352] width 169 height 29
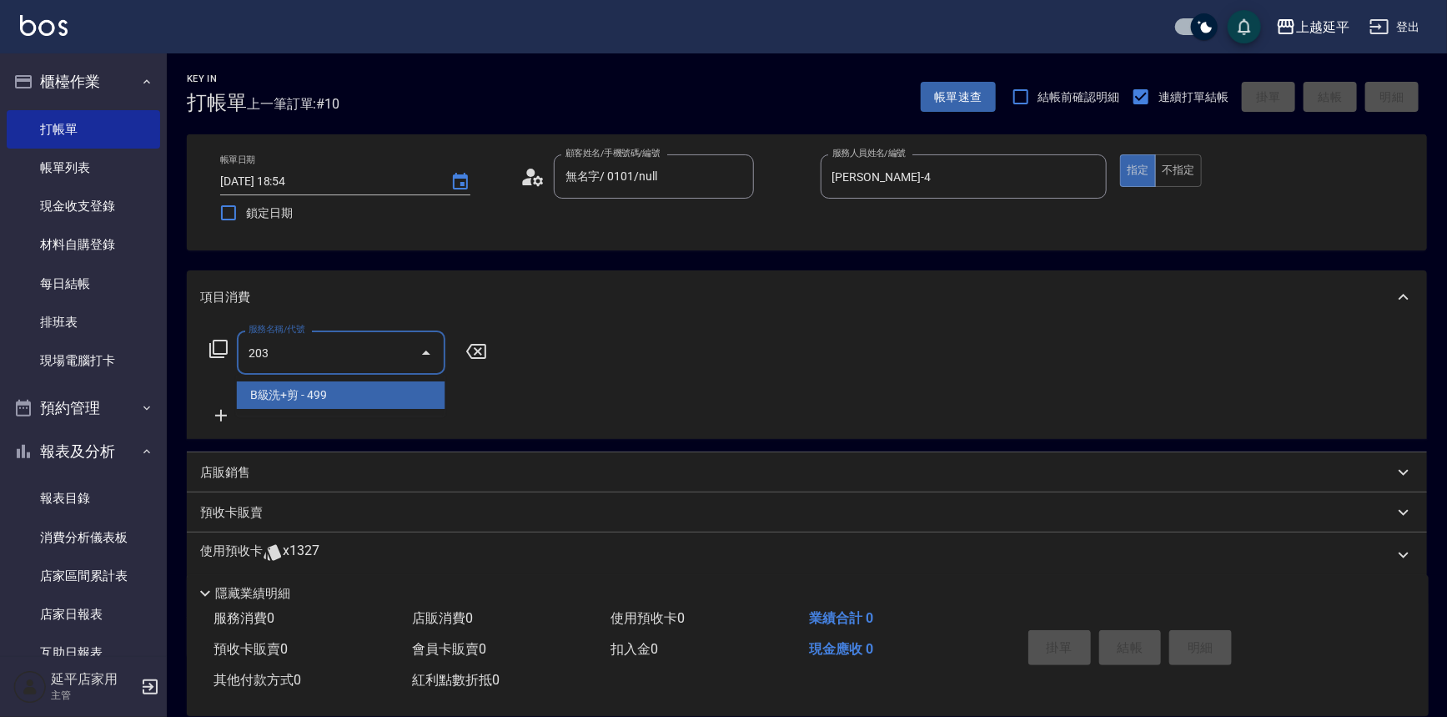
click at [345, 394] on span "B級洗+剪 - 499" at bounding box center [341, 395] width 209 height 28
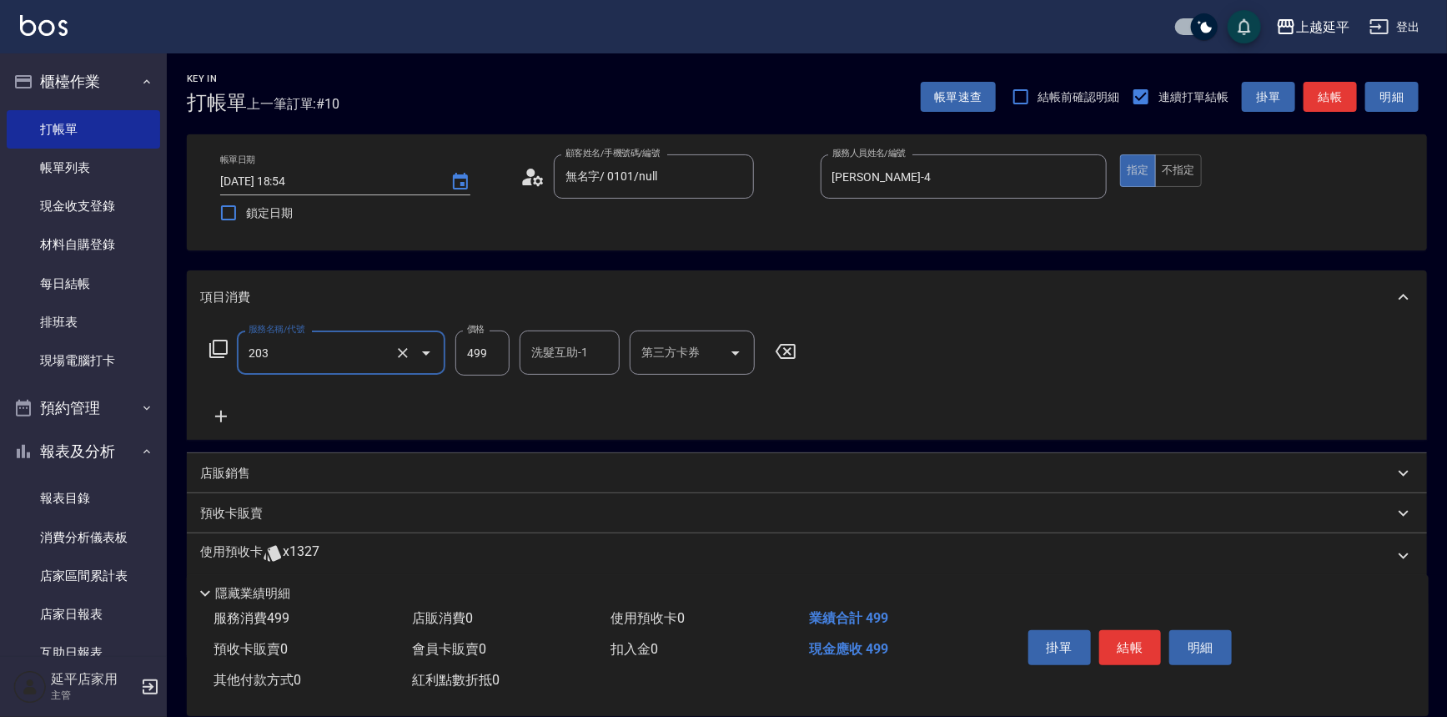
type input "B級洗+剪(203)"
click at [228, 415] on icon at bounding box center [221, 416] width 42 height 20
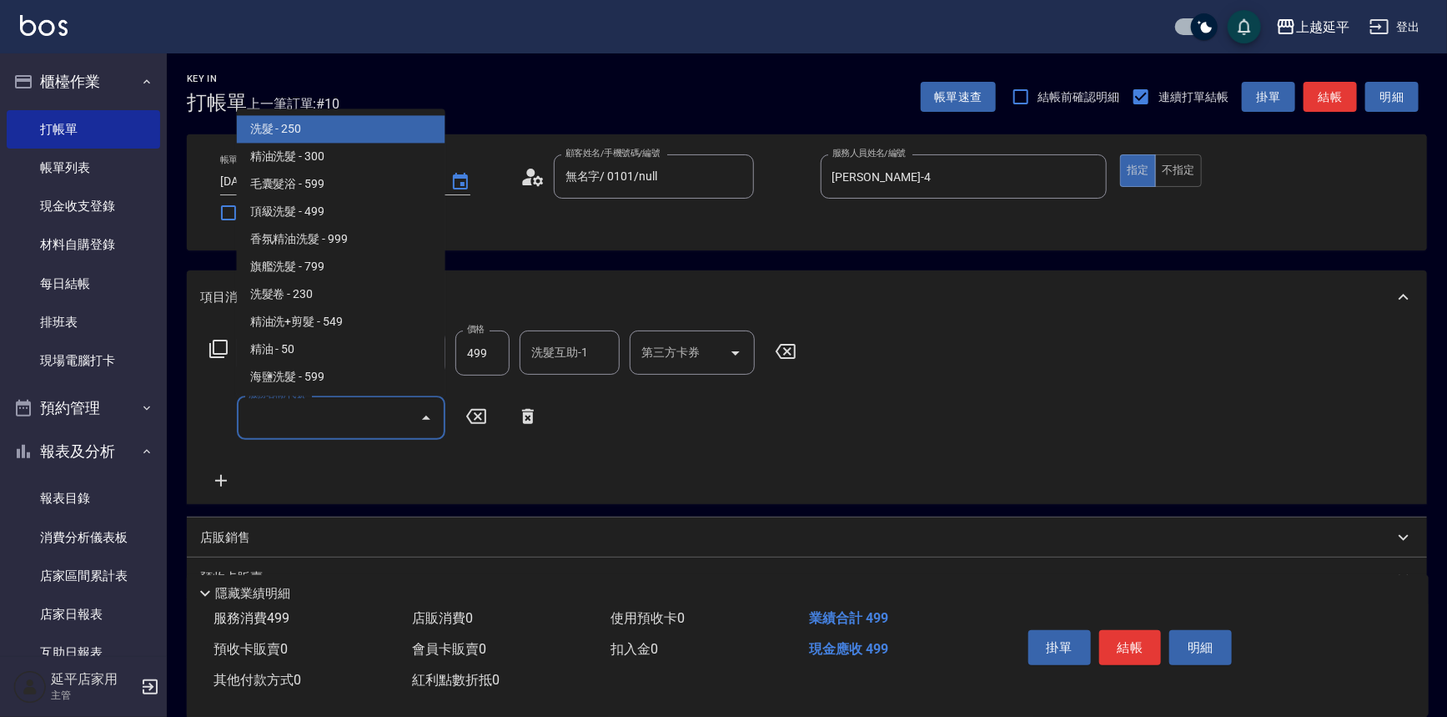
click at [305, 410] on input "服務名稱/代號" at bounding box center [328, 417] width 169 height 29
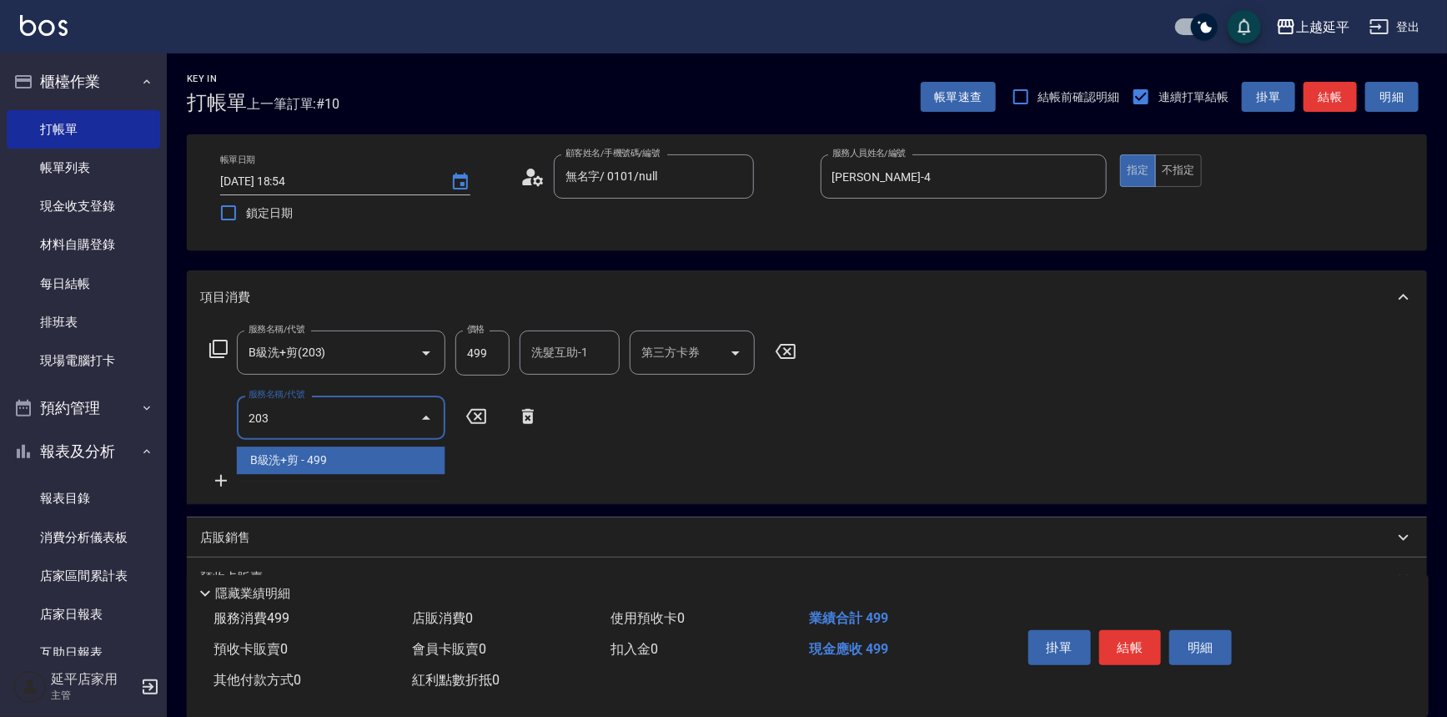
click at [294, 450] on span "B級洗+剪 - 499" at bounding box center [341, 460] width 209 height 28
type input "B級洗+剪(203)"
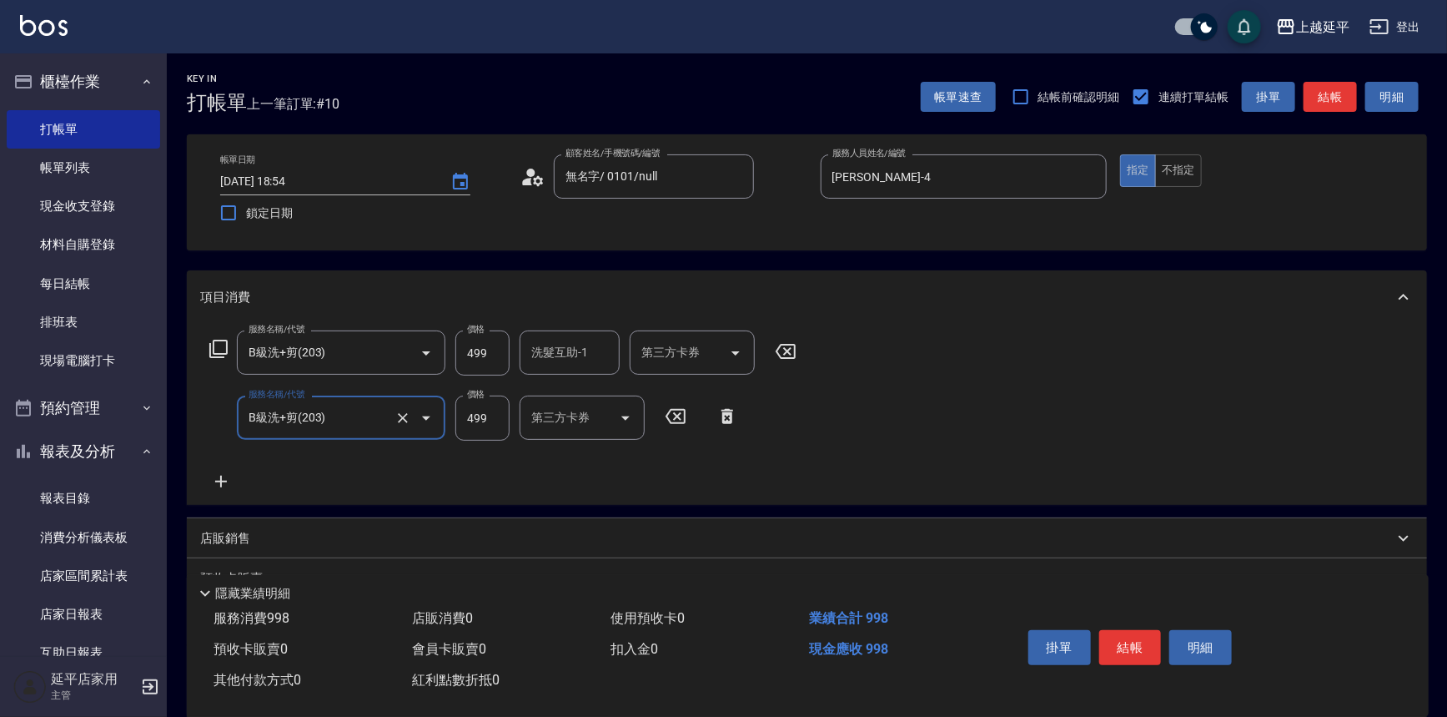
click at [224, 477] on icon at bounding box center [221, 481] width 42 height 20
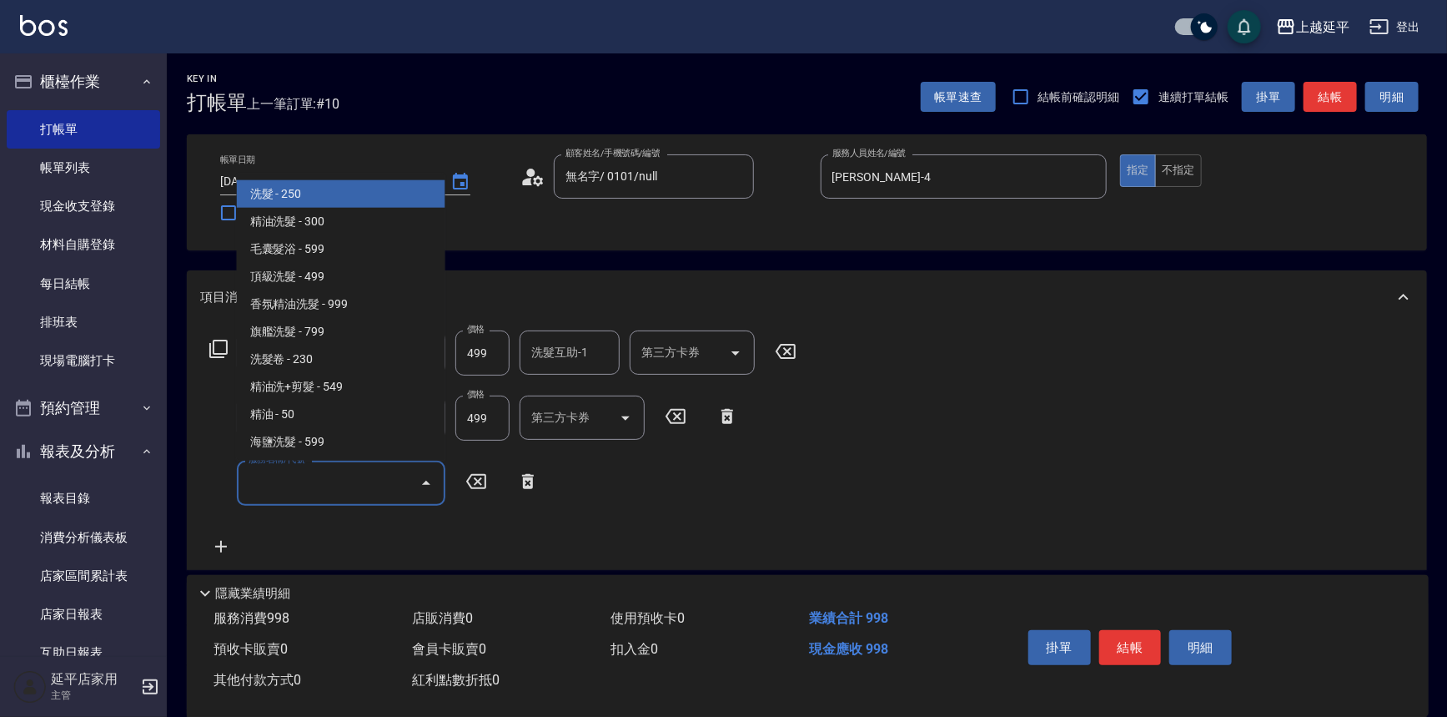
click at [297, 476] on input "服務名稱/代號" at bounding box center [328, 482] width 169 height 29
type input "201"
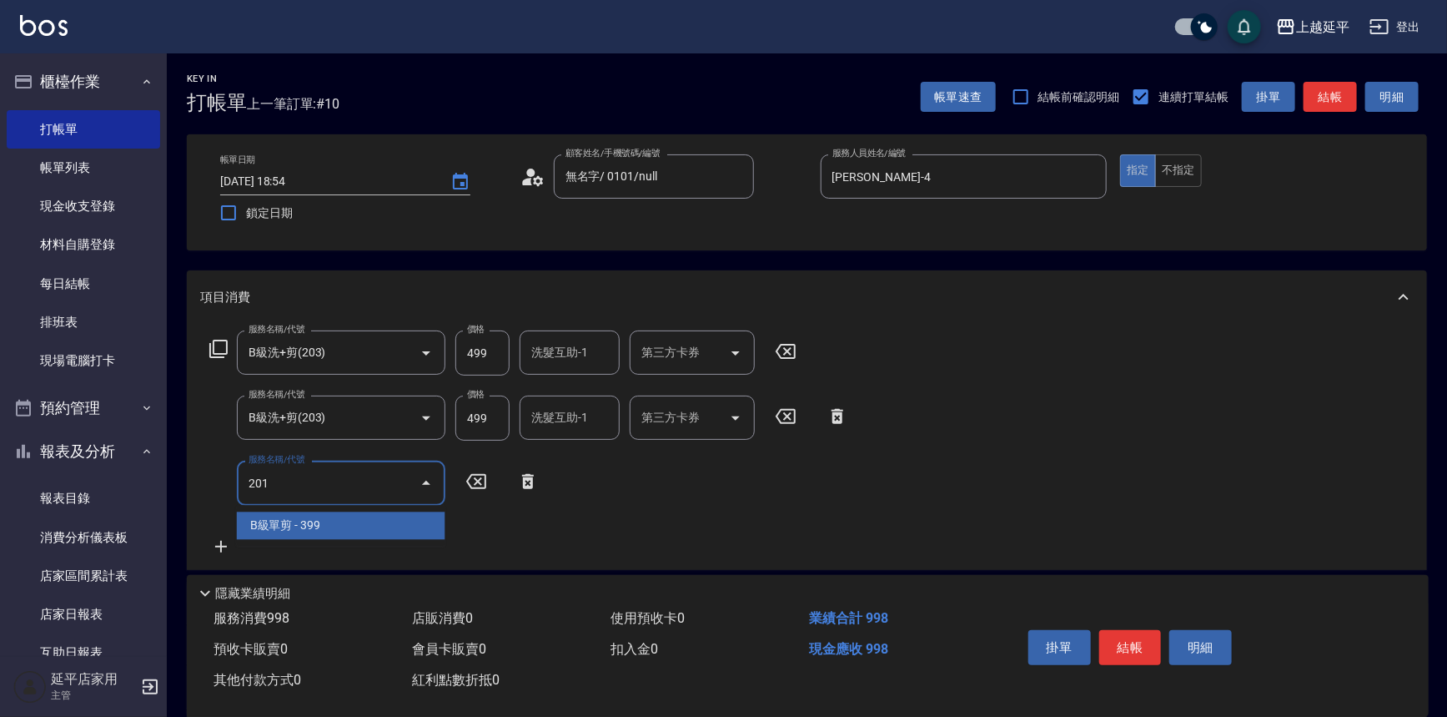
click at [305, 523] on span "B級單剪 - 399" at bounding box center [341, 525] width 209 height 28
click at [402, 483] on icon "Clear" at bounding box center [403, 483] width 10 height 10
type input "B級單剪(201)"
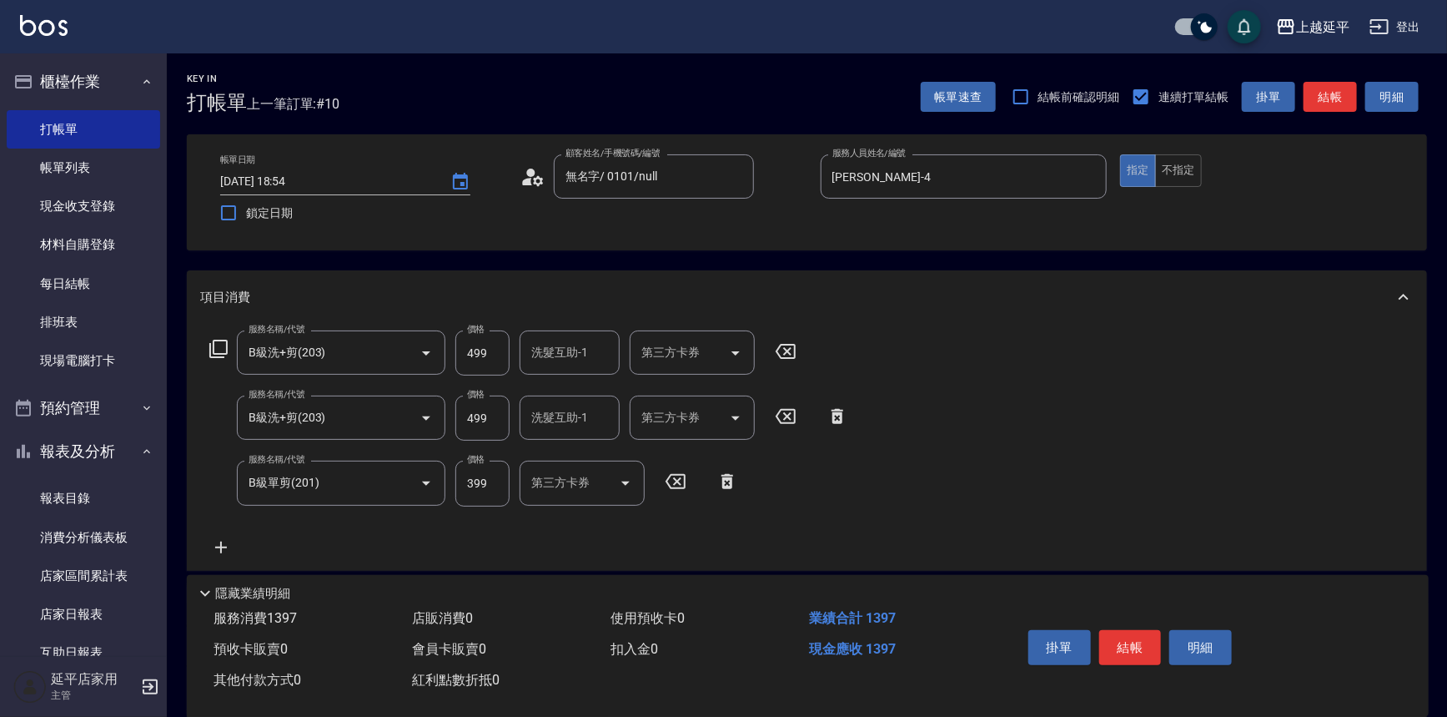
drag, startPoint x: 675, startPoint y: 476, endPoint x: 729, endPoint y: 476, distance: 54.2
click at [676, 476] on icon at bounding box center [676, 481] width 42 height 20
click at [1331, 91] on button "結帳" at bounding box center [1330, 97] width 53 height 31
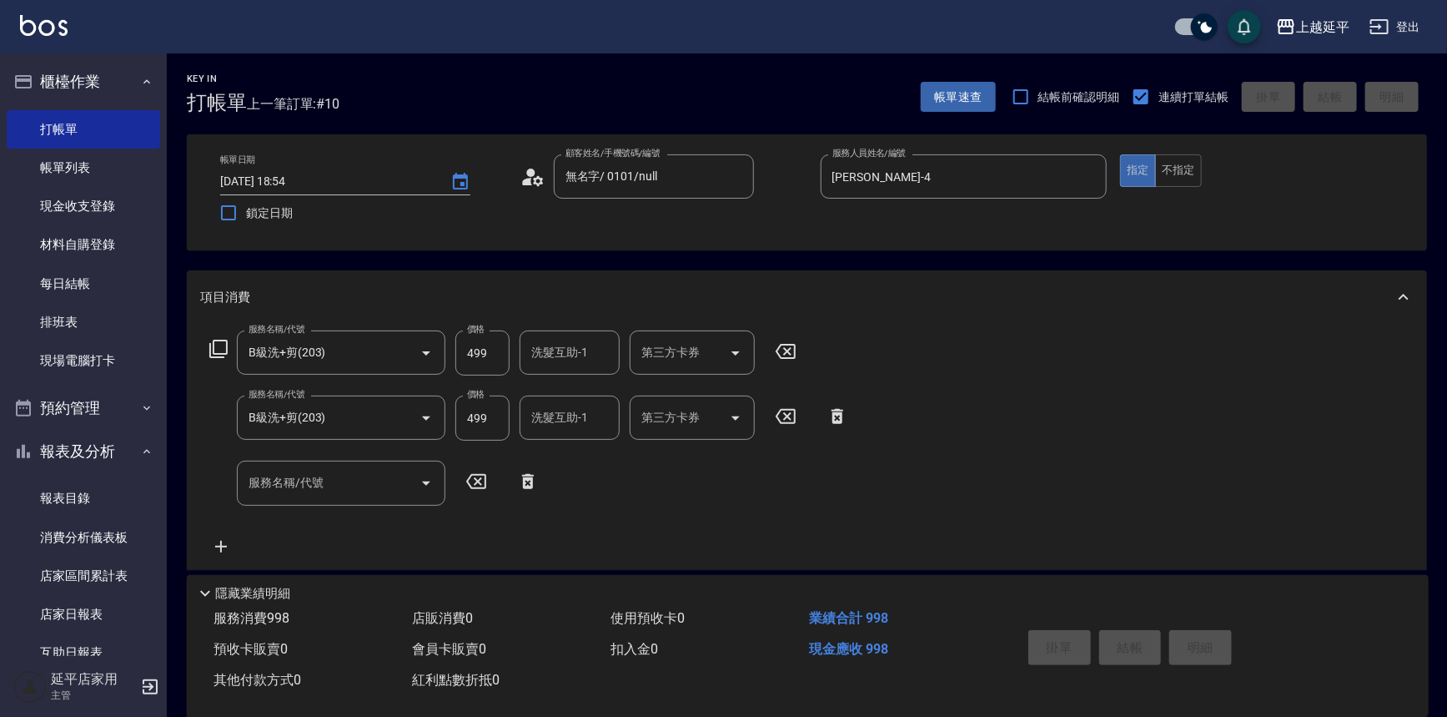
type input "[DATE] 19:05"
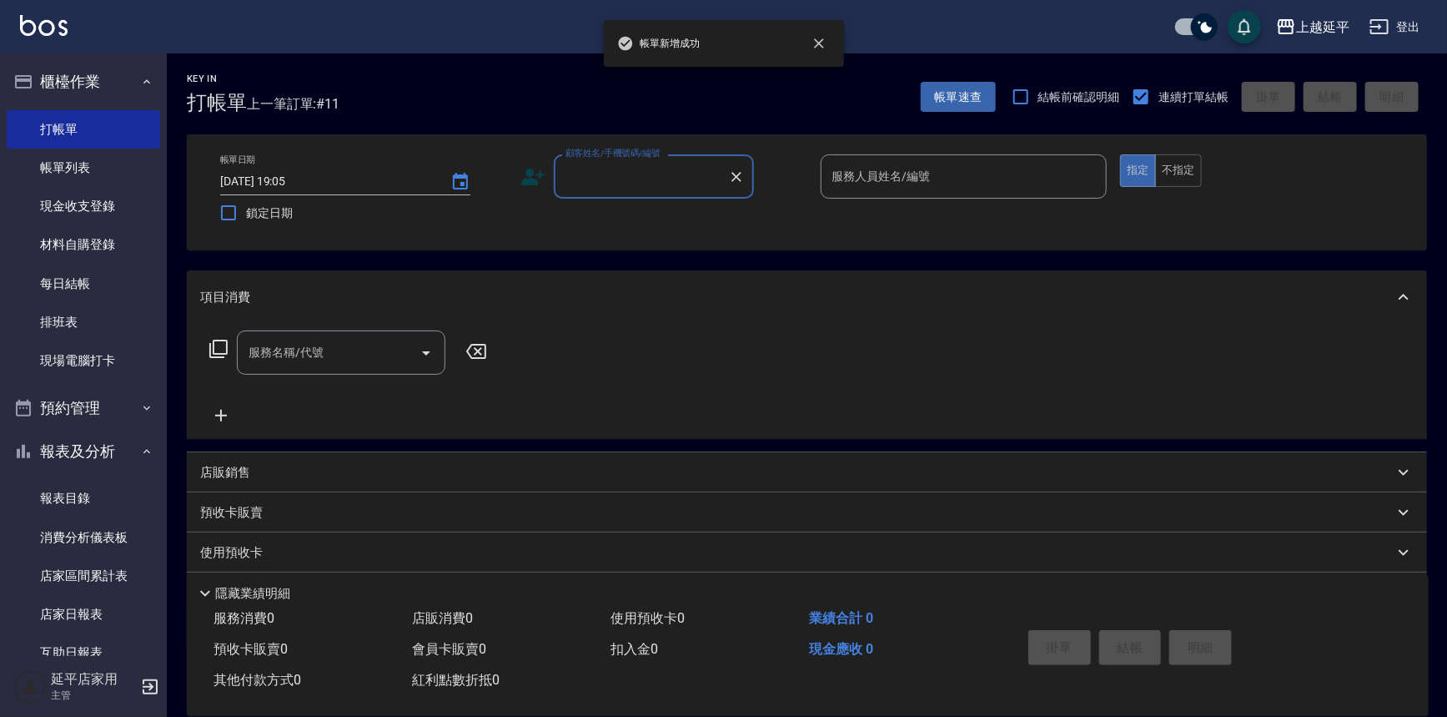
click at [687, 183] on input "顧客姓名/手機號碼/編號" at bounding box center [641, 176] width 160 height 29
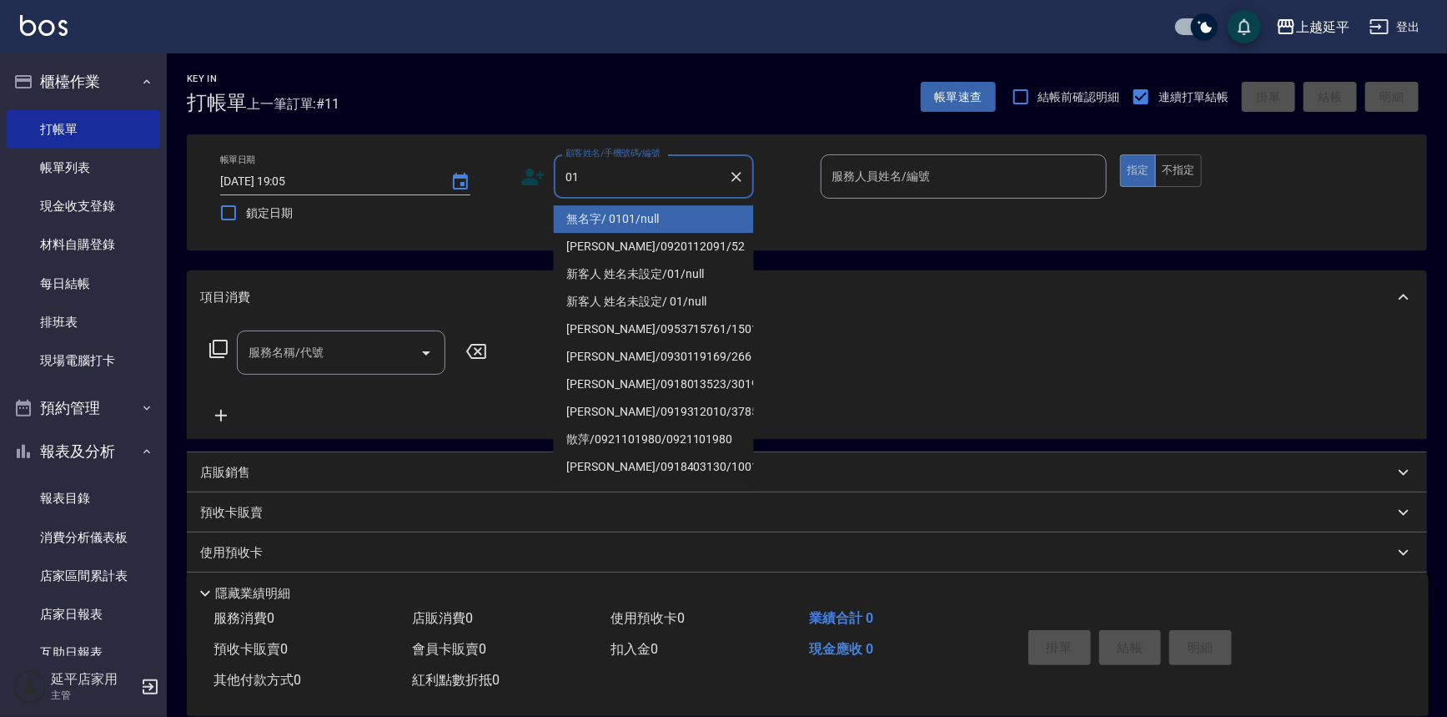
click at [700, 214] on li "無名字/ 0101/null" at bounding box center [654, 219] width 200 height 28
type input "無名字/ 0101/null"
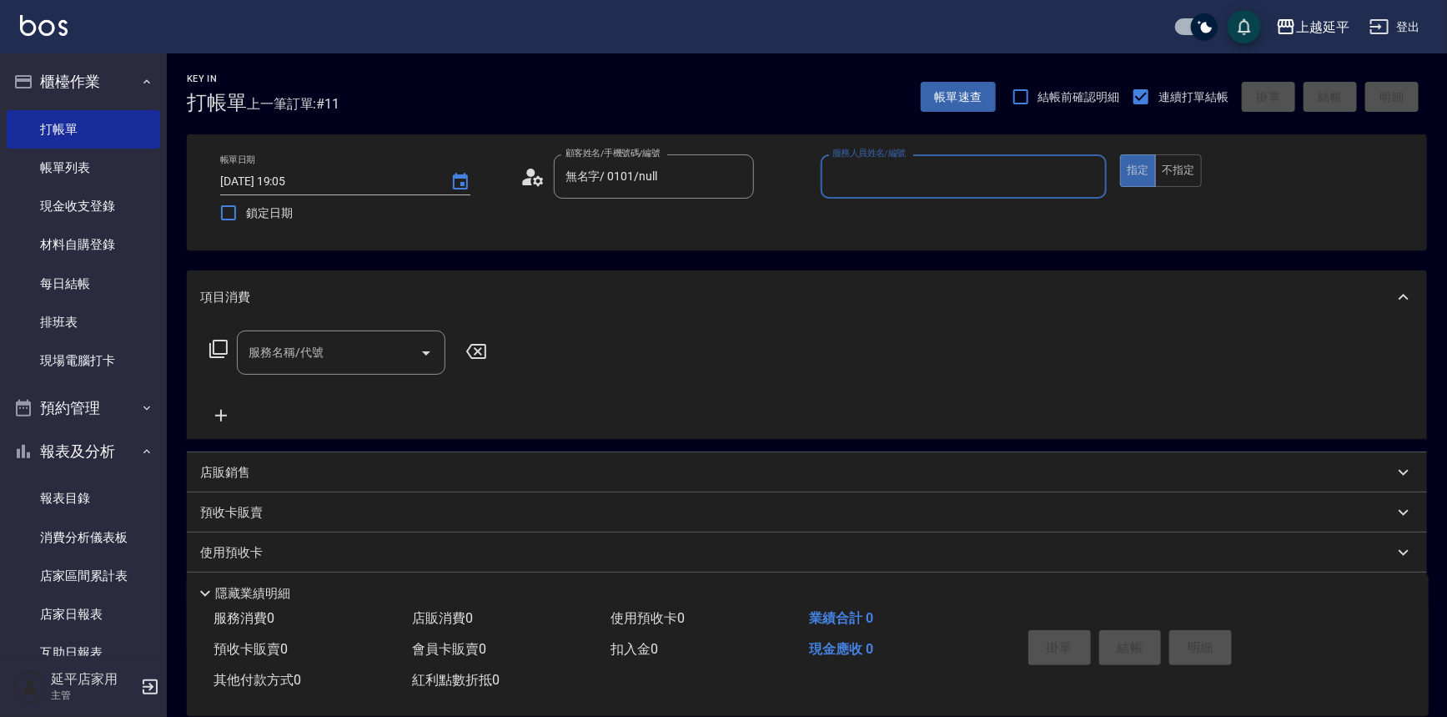
click at [896, 194] on div "服務人員姓名/編號" at bounding box center [964, 176] width 287 height 44
click at [885, 213] on div "[PERSON_NAME] -4" at bounding box center [964, 219] width 287 height 28
type input "[PERSON_NAME]-4"
click at [385, 345] on input "服務名稱/代號" at bounding box center [328, 352] width 169 height 29
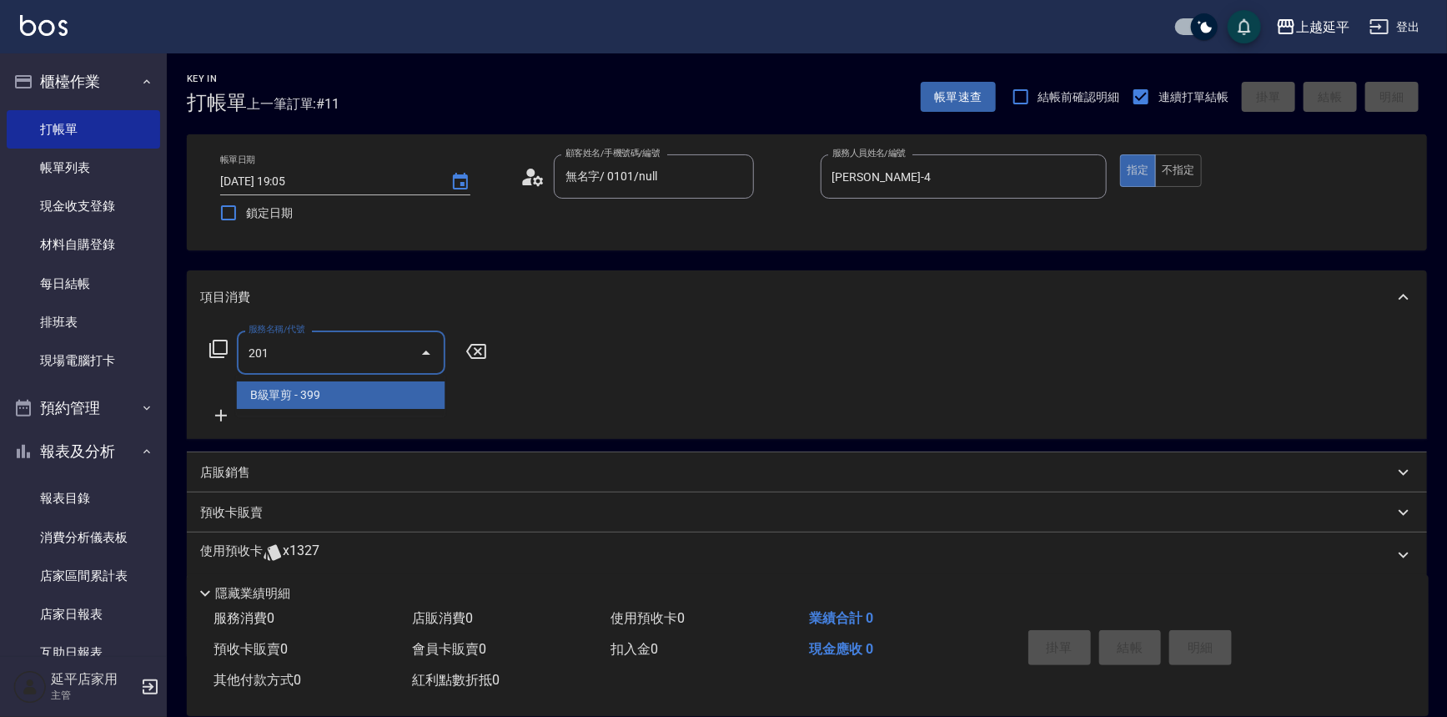
click at [336, 390] on span "B級單剪 - 399" at bounding box center [341, 395] width 209 height 28
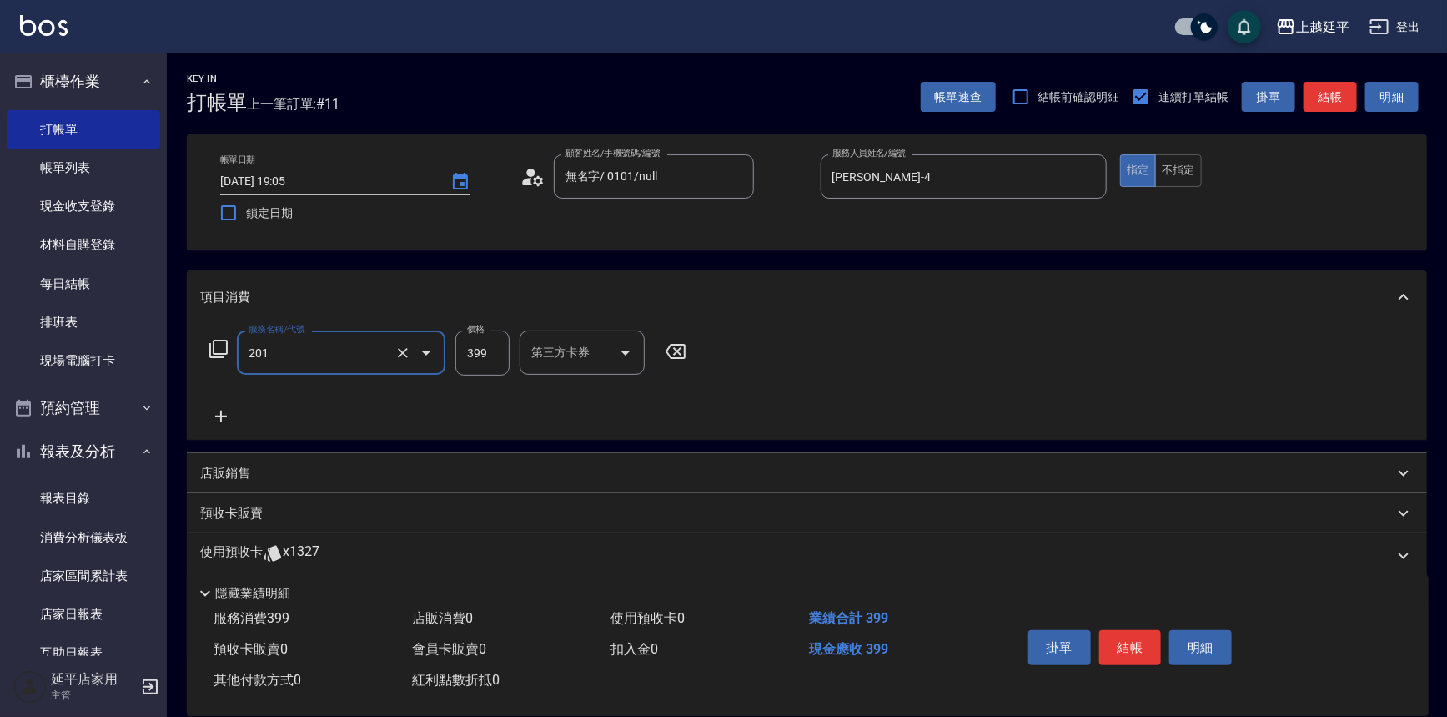
type input "B級單剪(201)"
click at [239, 410] on icon at bounding box center [221, 416] width 42 height 20
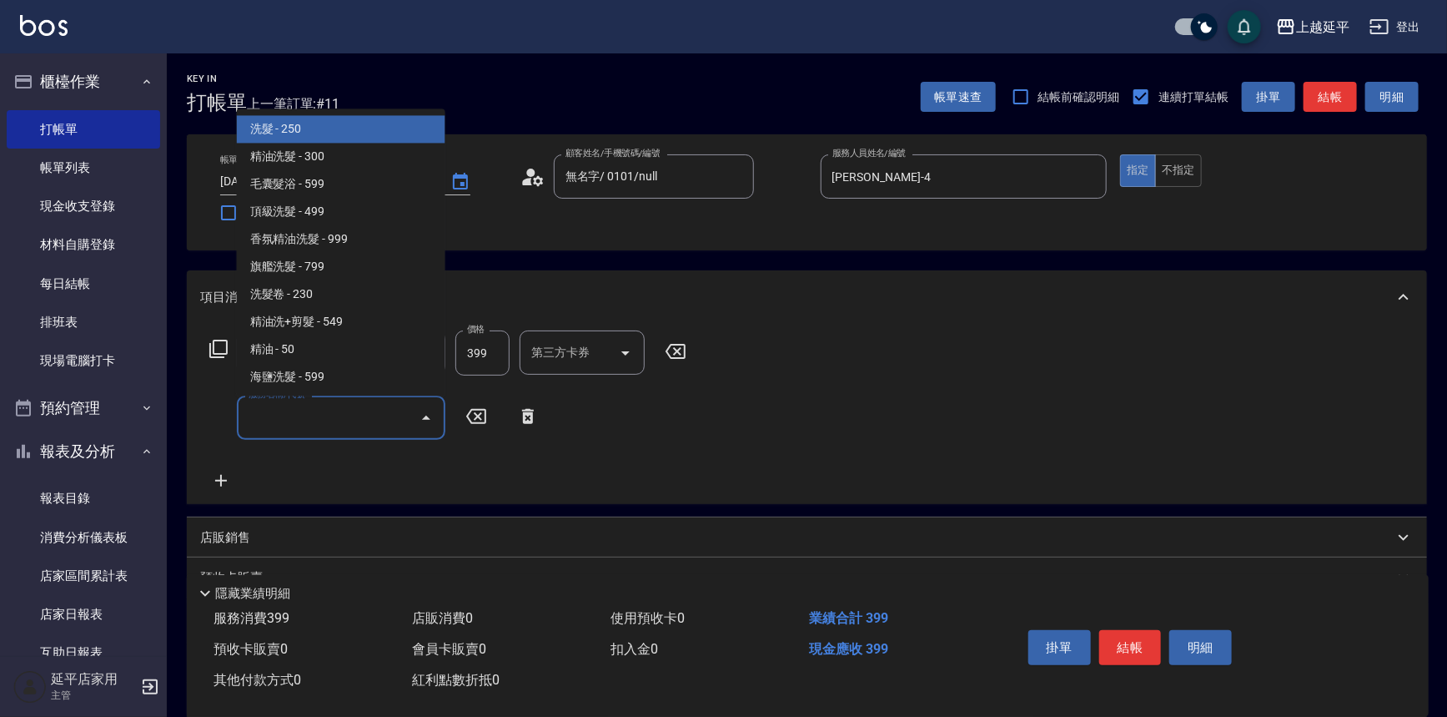
click at [292, 414] on input "服務名稱/代號" at bounding box center [328, 417] width 169 height 29
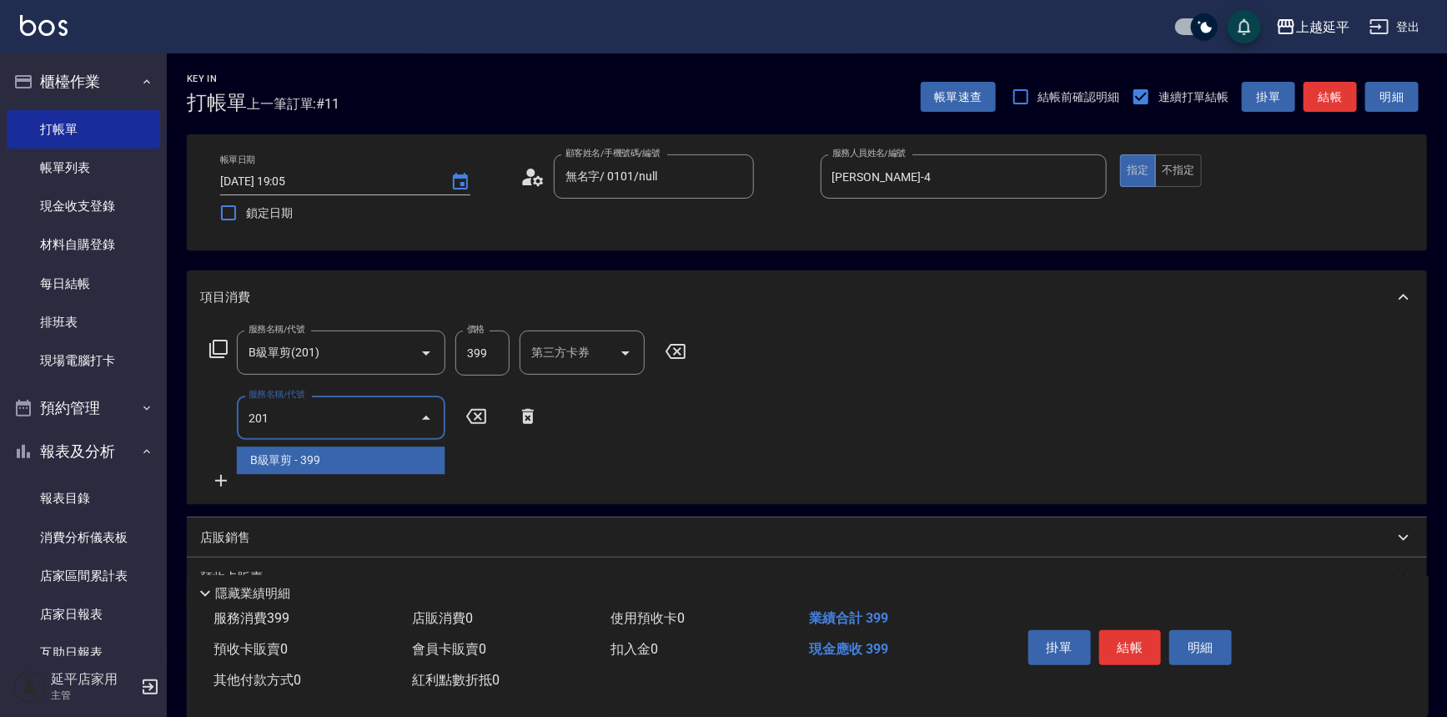
click at [318, 455] on span "B級單剪 - 399" at bounding box center [341, 460] width 209 height 28
type input "B級單剪(201)"
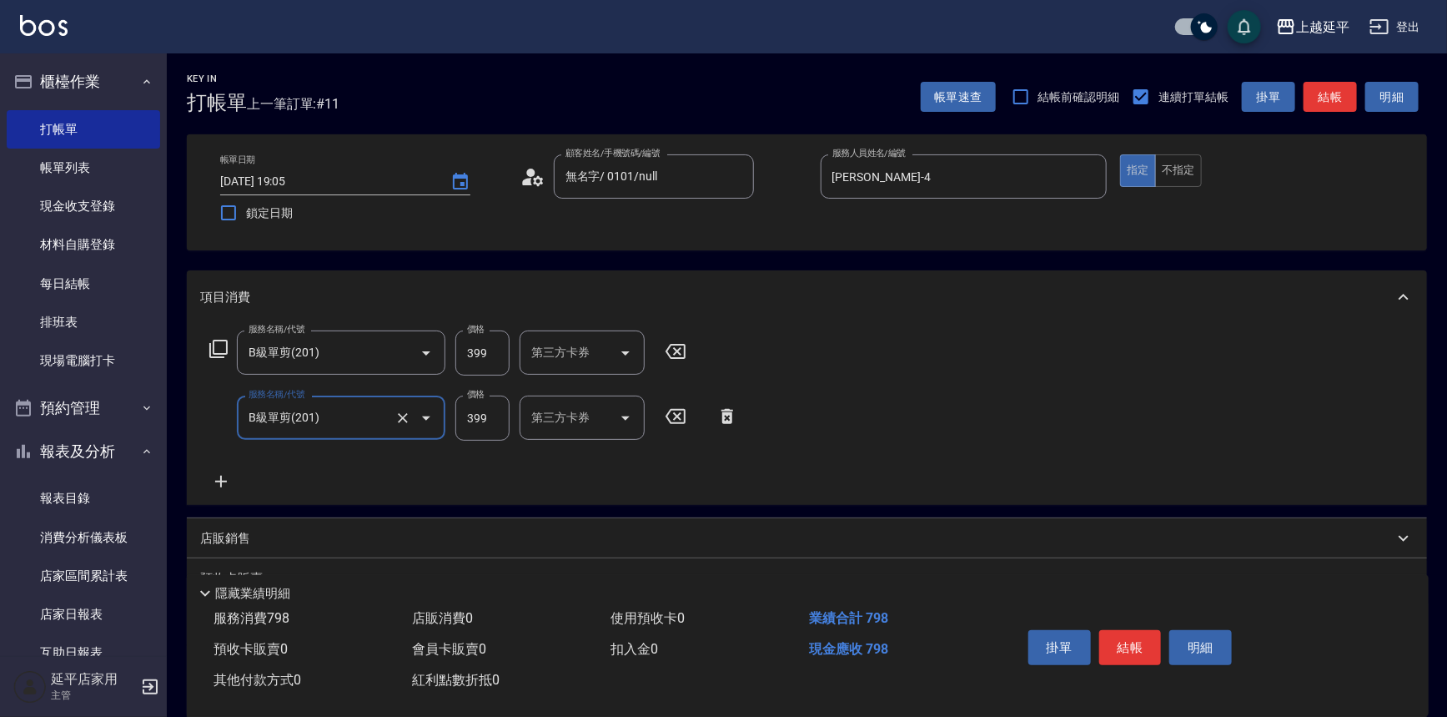
click at [1330, 93] on button "結帳" at bounding box center [1330, 97] width 53 height 31
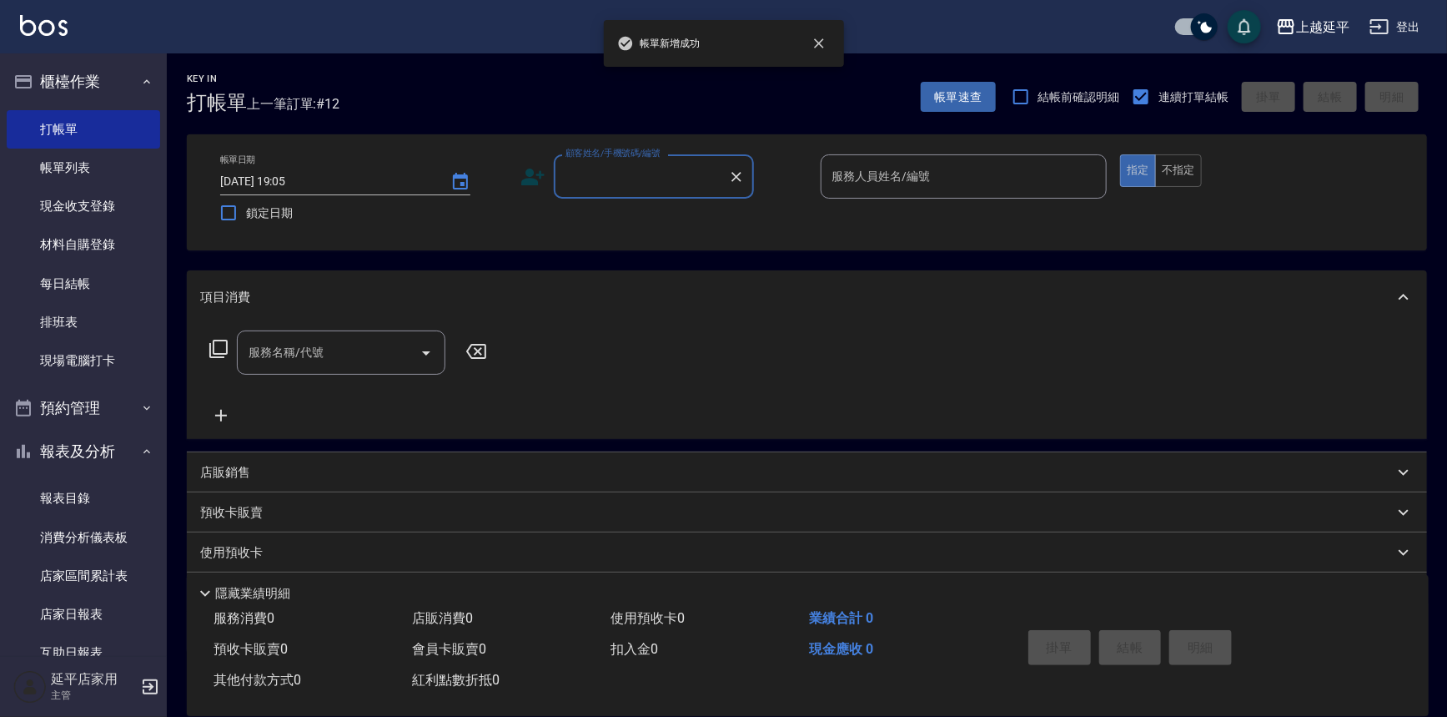
click at [693, 156] on div "顧客姓名/手機號碼/編號" at bounding box center [654, 176] width 200 height 44
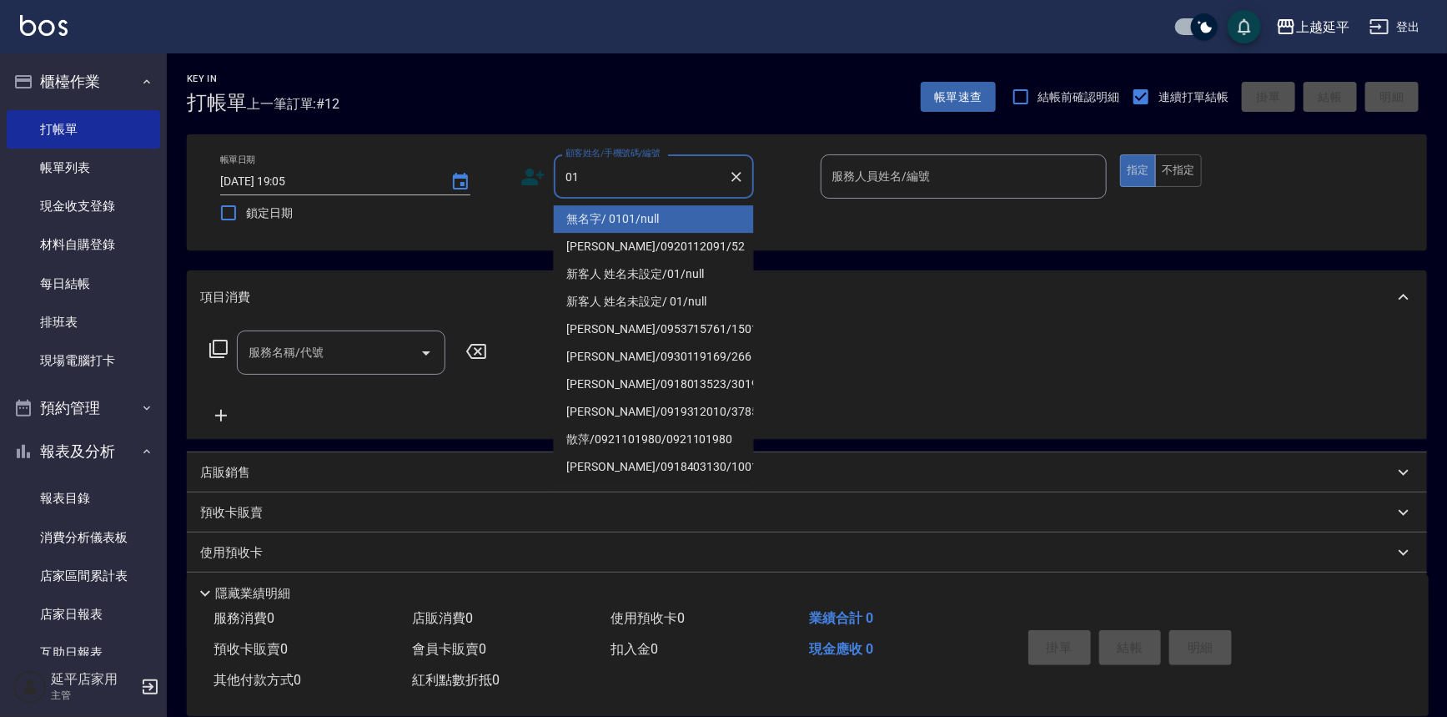
click at [680, 208] on li "無名字/ 0101/null" at bounding box center [654, 219] width 200 height 28
type input "無名字/ 0101/null"
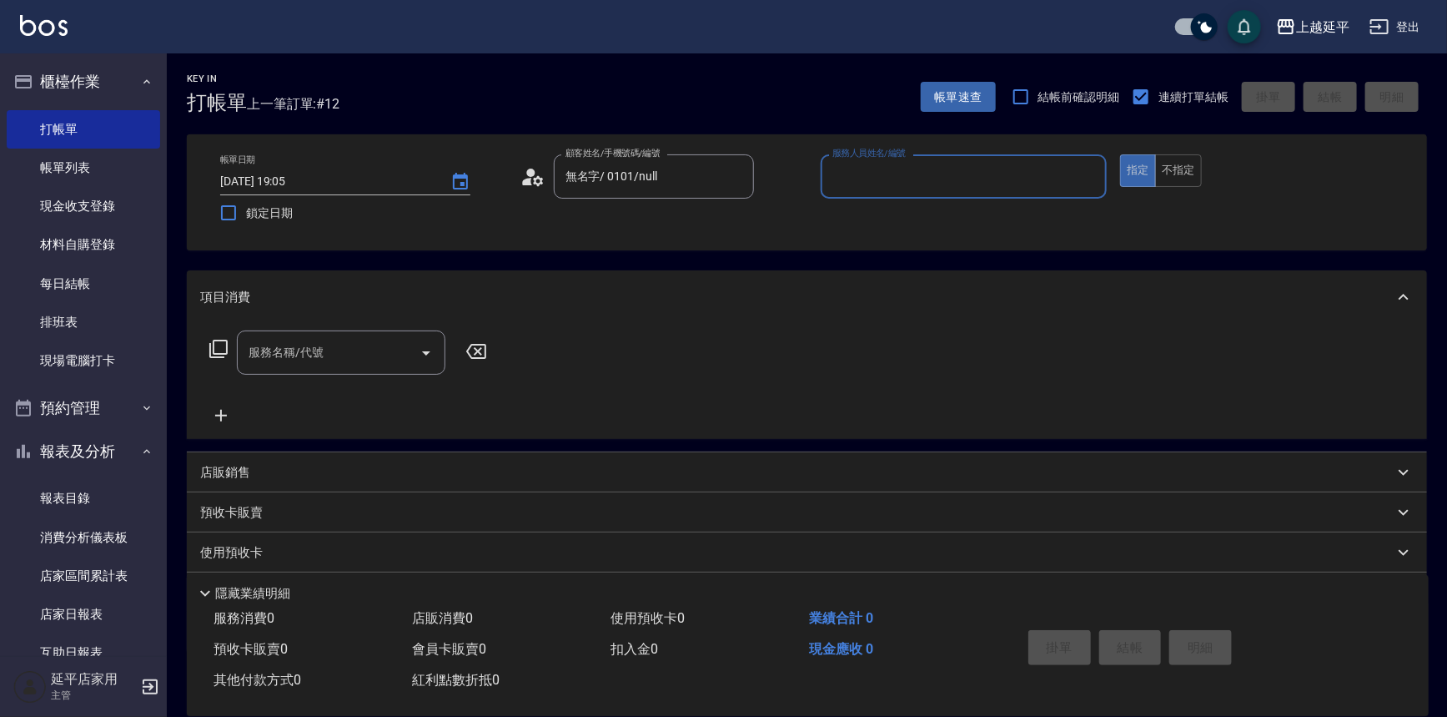
click at [880, 176] on input "服務人員姓名/編號" at bounding box center [964, 176] width 272 height 29
click at [871, 209] on div "[PERSON_NAME] -4" at bounding box center [964, 219] width 287 height 28
type input "[PERSON_NAME]-4"
click at [366, 346] on input "服務名稱/代號" at bounding box center [328, 352] width 169 height 29
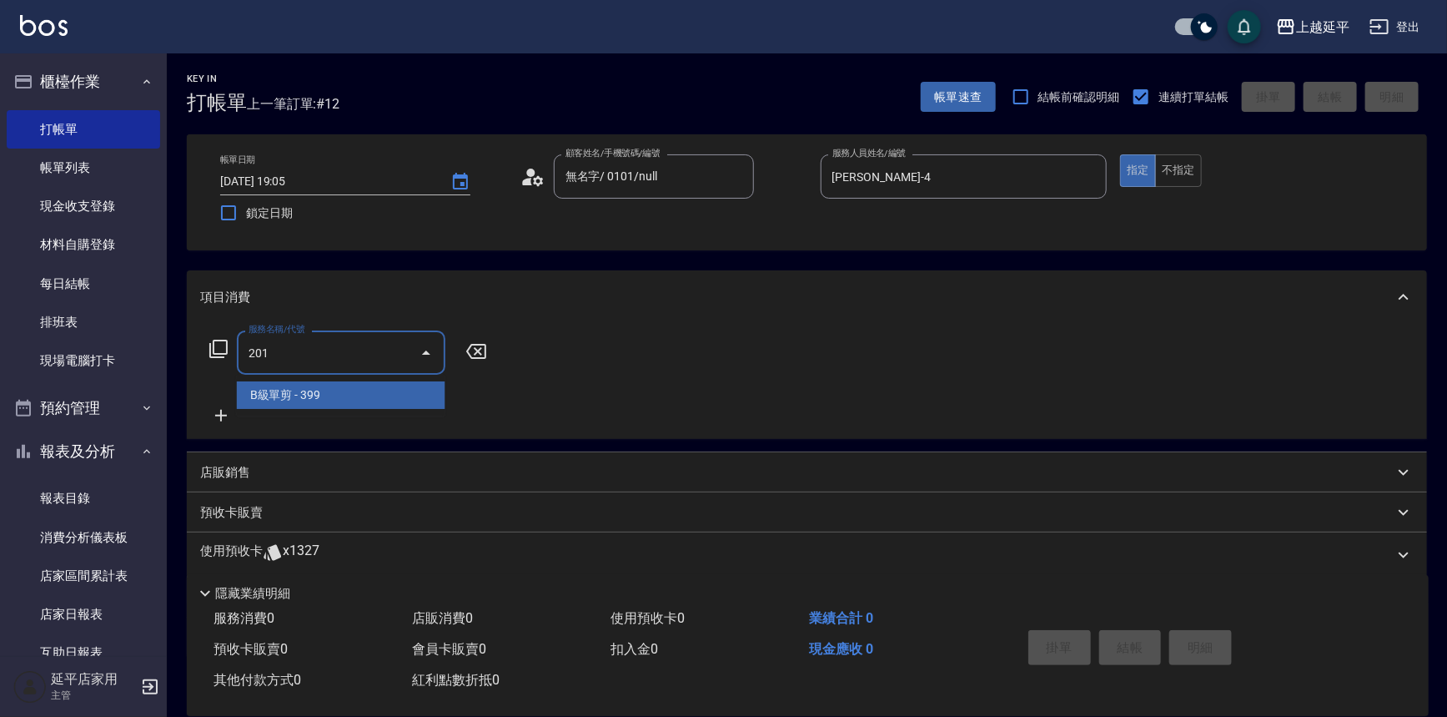
click at [353, 391] on span "B級單剪 - 399" at bounding box center [341, 395] width 209 height 28
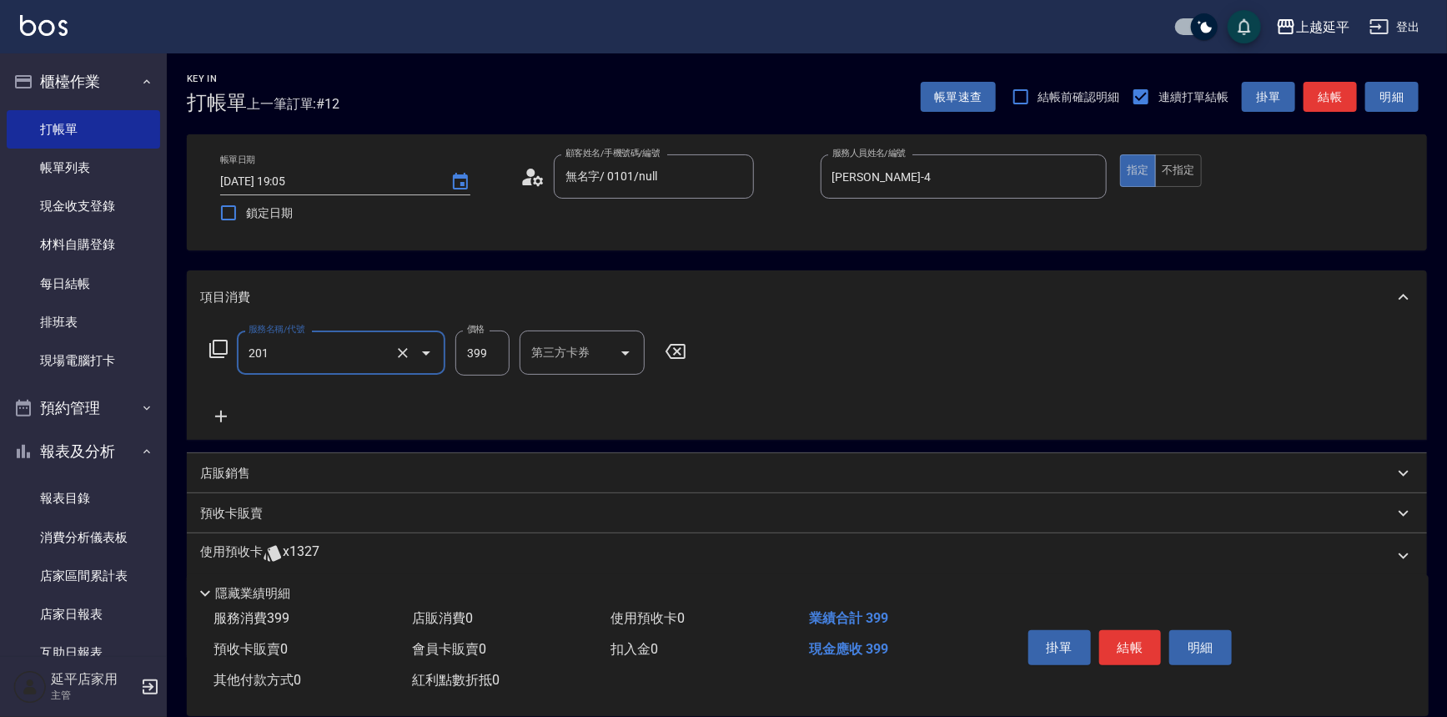
type input "B級單剪(201)"
click at [484, 349] on input "399" at bounding box center [483, 352] width 54 height 45
type input "100"
click at [1185, 168] on button "不指定" at bounding box center [1178, 170] width 47 height 33
click at [1338, 104] on button "結帳" at bounding box center [1330, 97] width 53 height 31
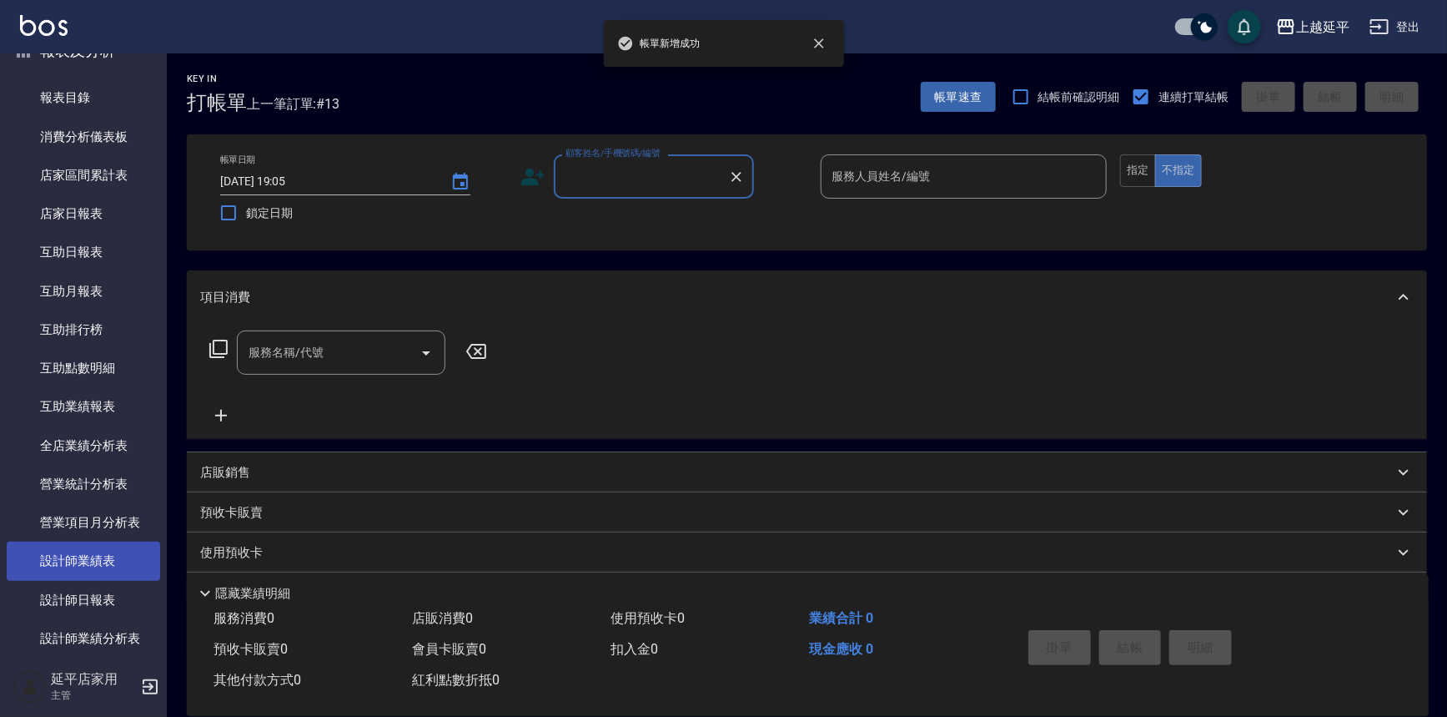
scroll to position [455, 0]
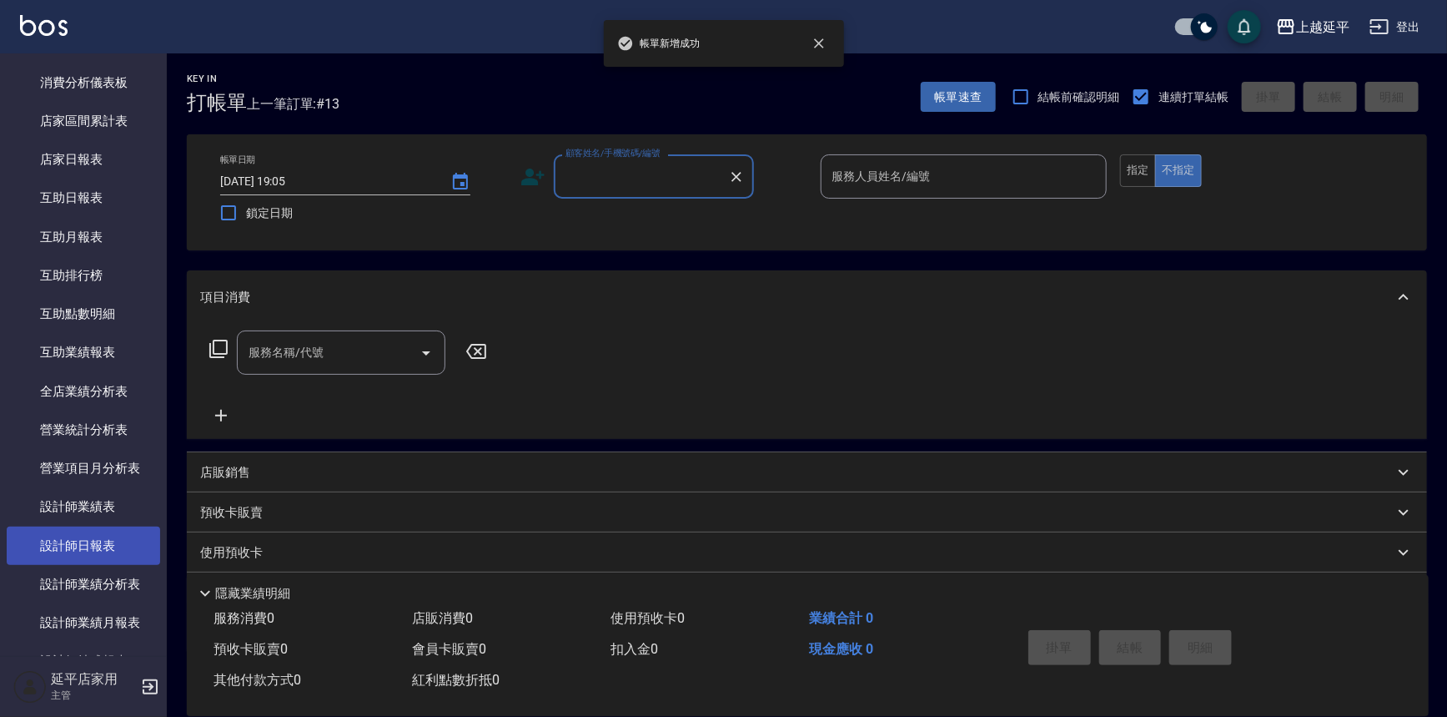
click at [88, 534] on link "設計師日報表" at bounding box center [84, 545] width 154 height 38
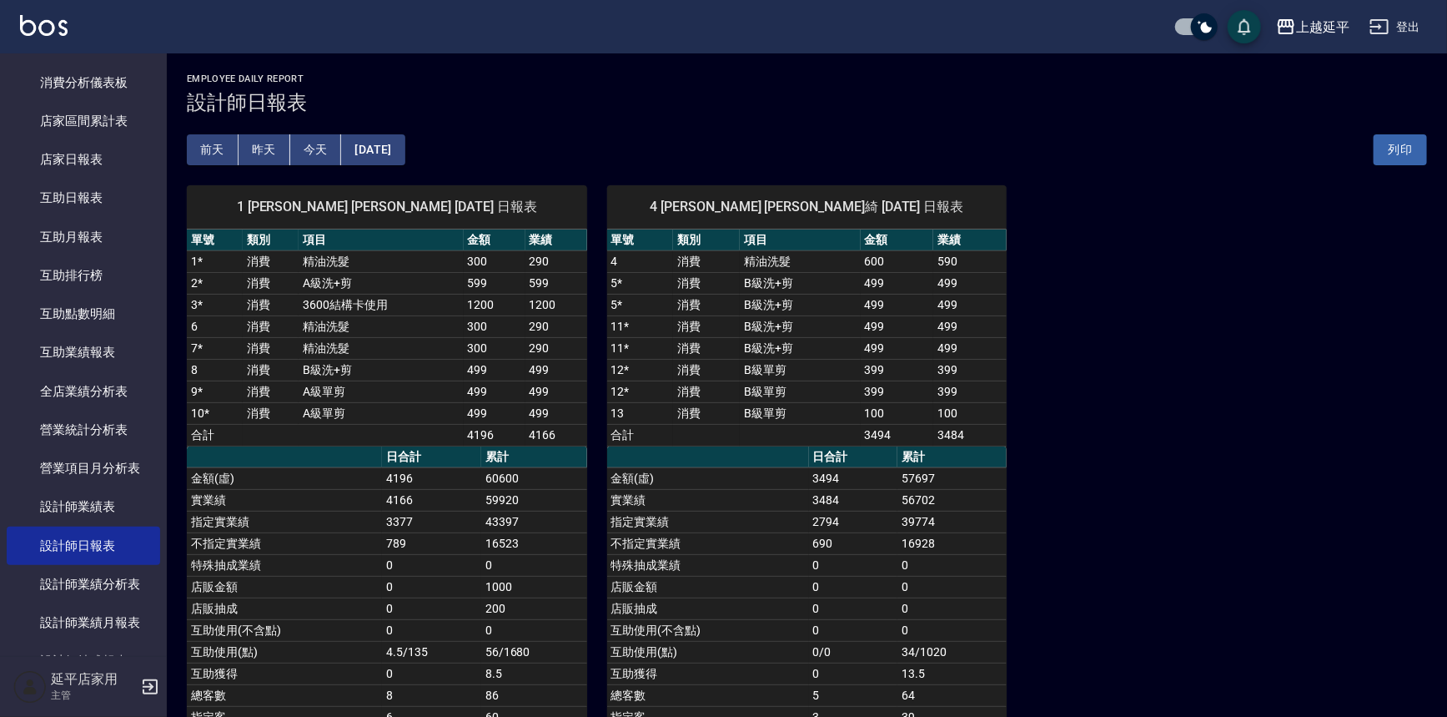
drag, startPoint x: 828, startPoint y: 410, endPoint x: 790, endPoint y: 408, distance: 38.4
click at [790, 408] on td "B級單剪" at bounding box center [800, 413] width 121 height 22
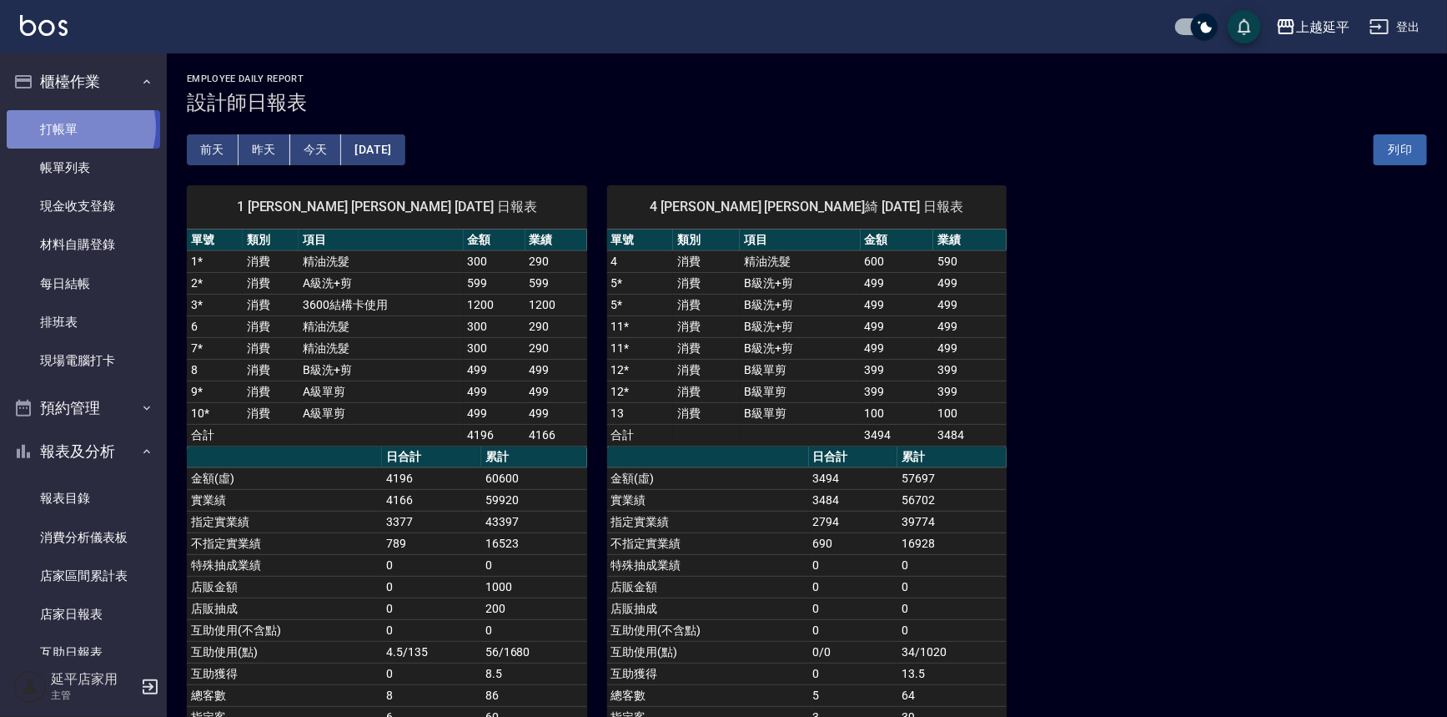
click at [77, 127] on link "打帳單" at bounding box center [84, 129] width 154 height 38
